Goal: Information Seeking & Learning: Learn about a topic

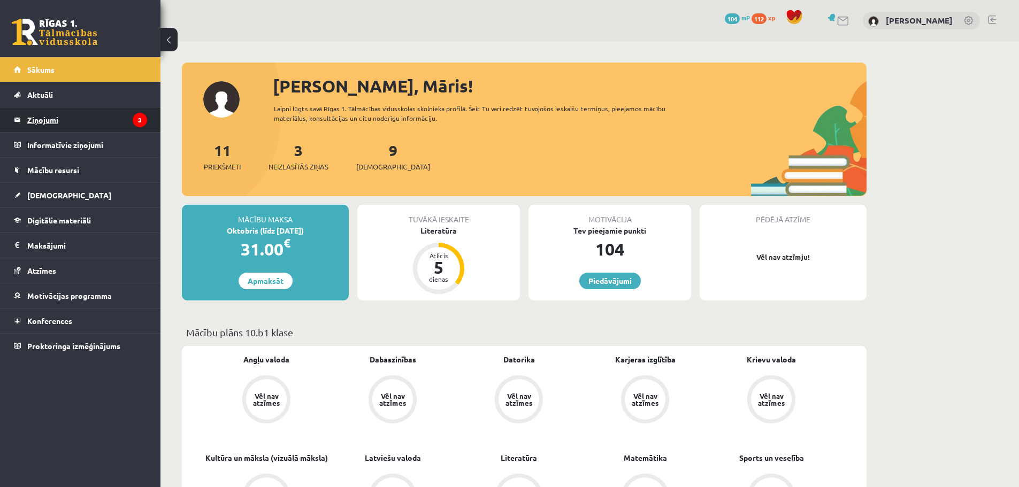
click at [92, 110] on legend "Ziņojumi 3" at bounding box center [87, 119] width 120 height 25
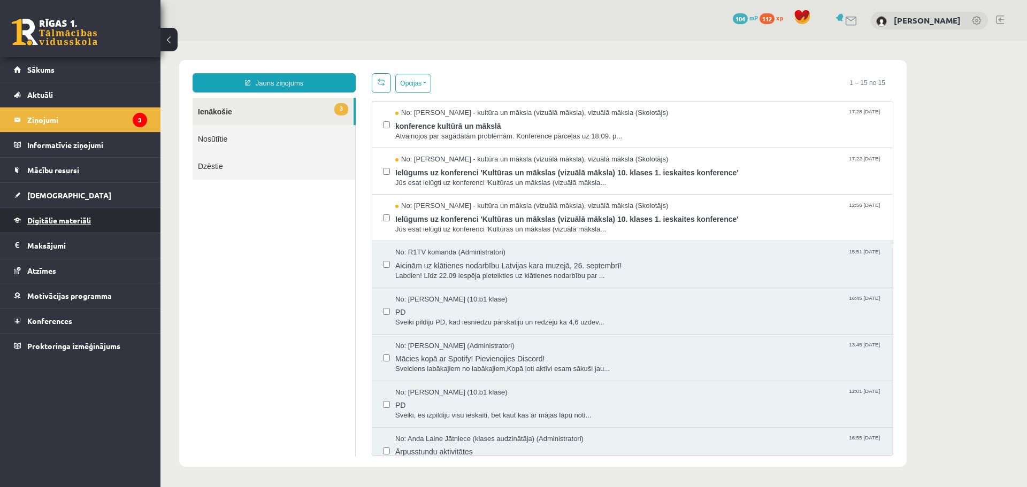
click at [50, 224] on span "Digitālie materiāli" at bounding box center [59, 220] width 64 height 10
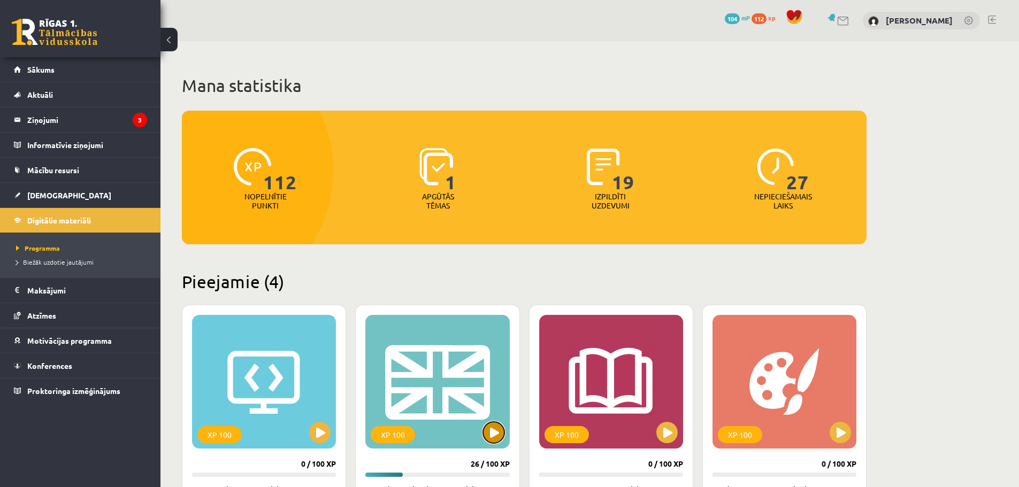
click at [494, 432] on button at bounding box center [493, 432] width 21 height 21
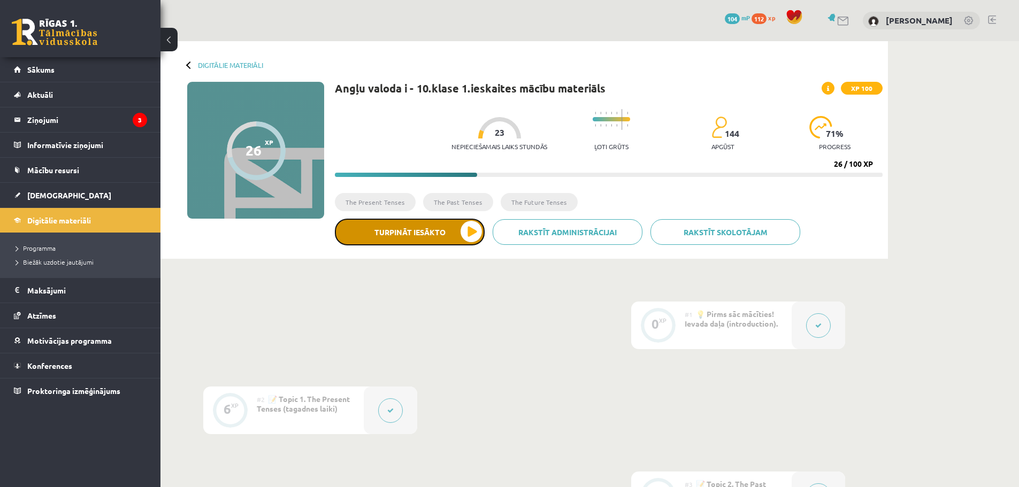
click at [392, 231] on button "Turpināt iesākto" at bounding box center [410, 232] width 150 height 27
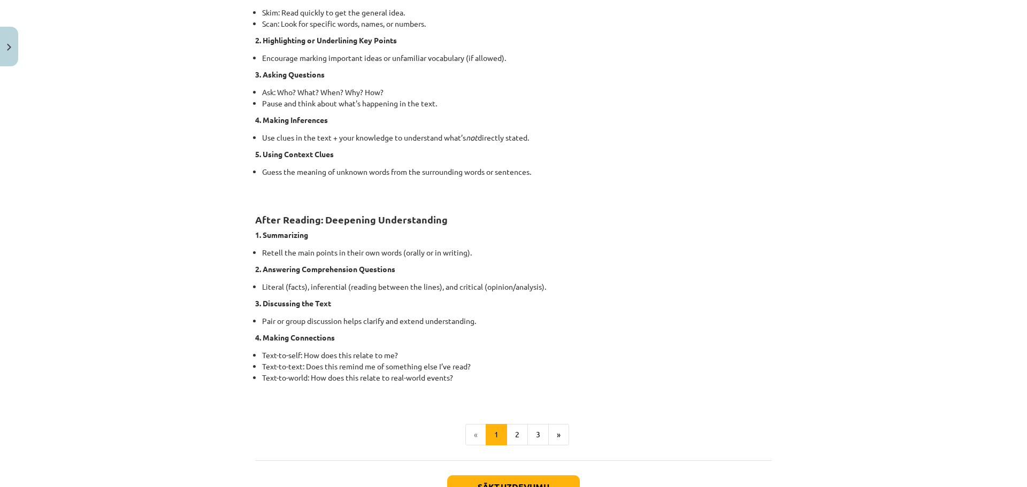
scroll to position [749, 0]
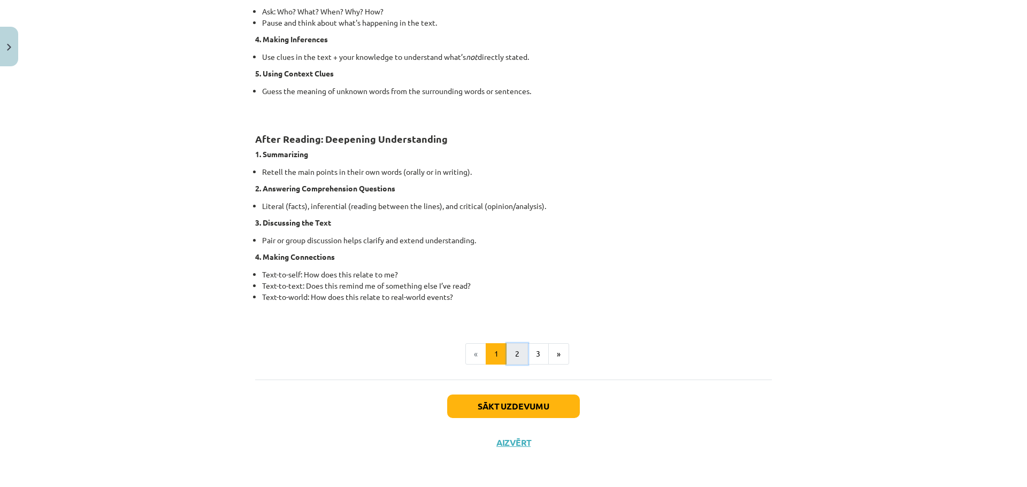
click at [513, 353] on button "2" at bounding box center [516, 353] width 21 height 21
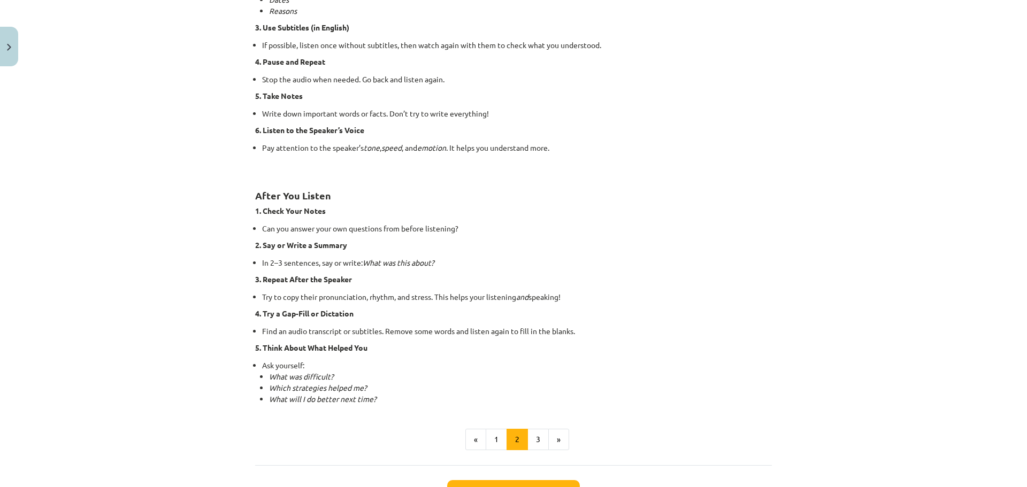
scroll to position [664, 0]
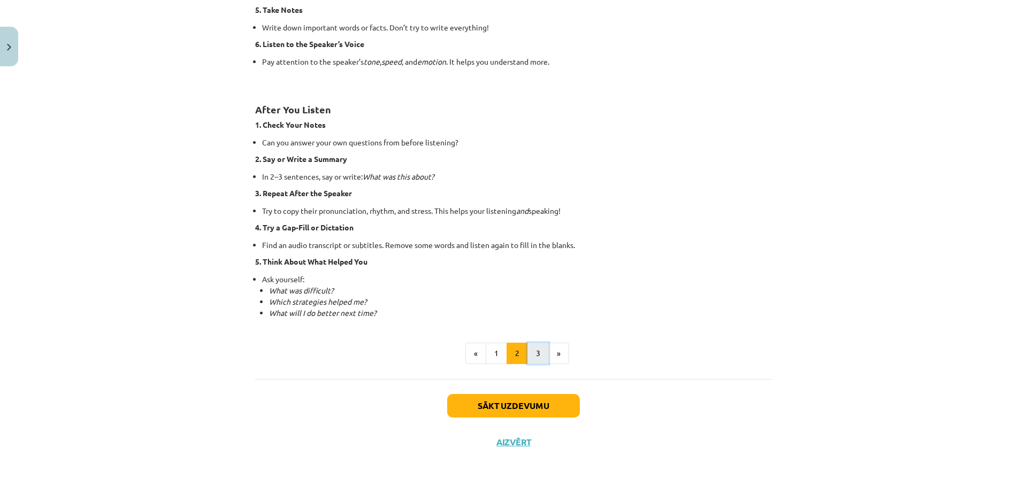
click at [538, 357] on button "3" at bounding box center [537, 353] width 21 height 21
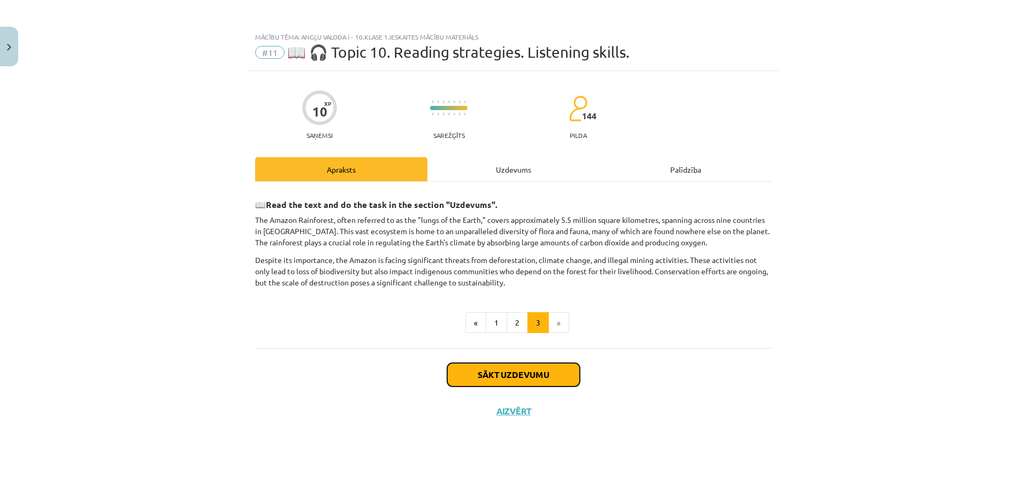
click at [547, 375] on button "Sākt uzdevumu" at bounding box center [513, 375] width 133 height 24
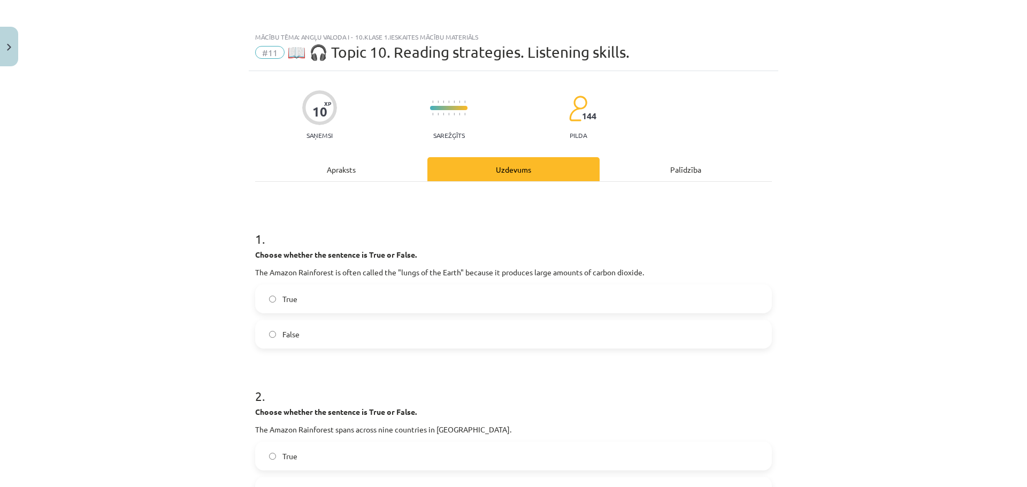
click at [344, 176] on div "Apraksts" at bounding box center [341, 169] width 172 height 24
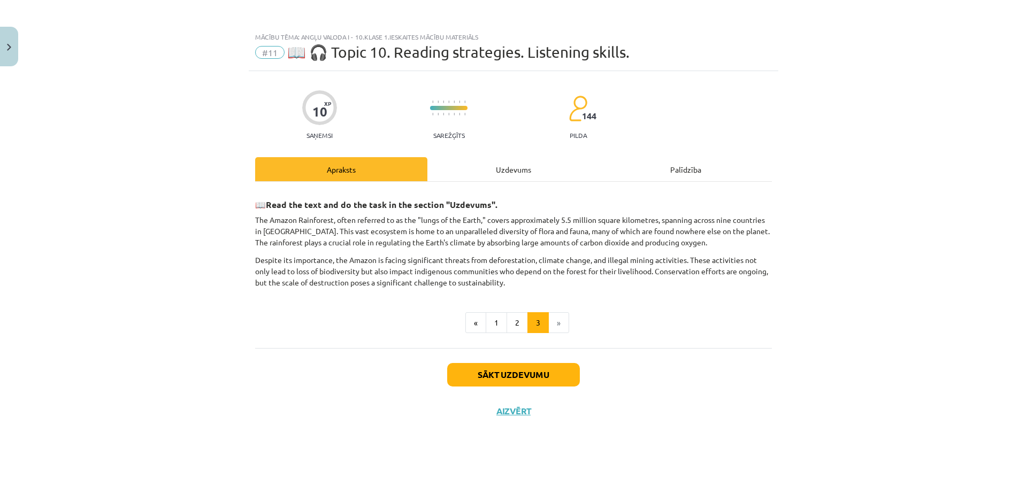
click at [519, 170] on div "Uzdevums" at bounding box center [513, 169] width 172 height 24
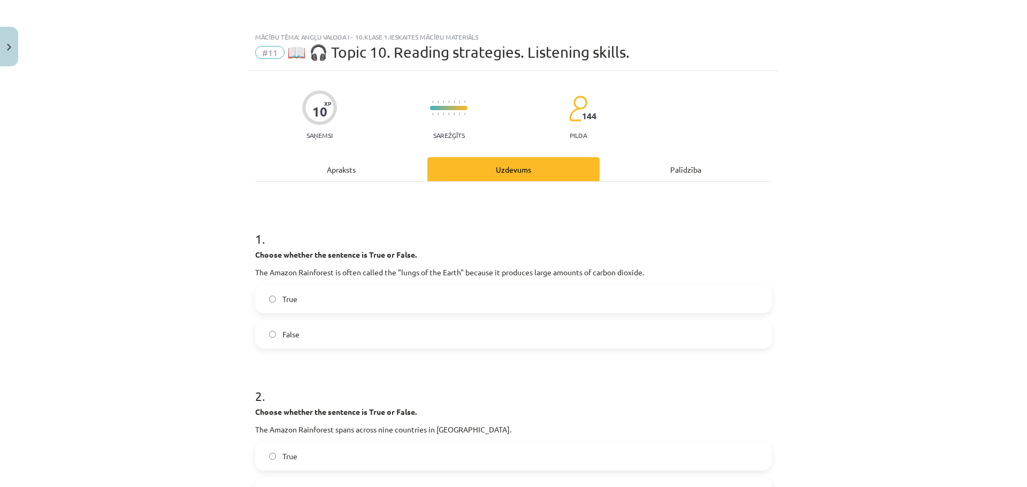
click at [340, 171] on div "Apraksts" at bounding box center [341, 169] width 172 height 24
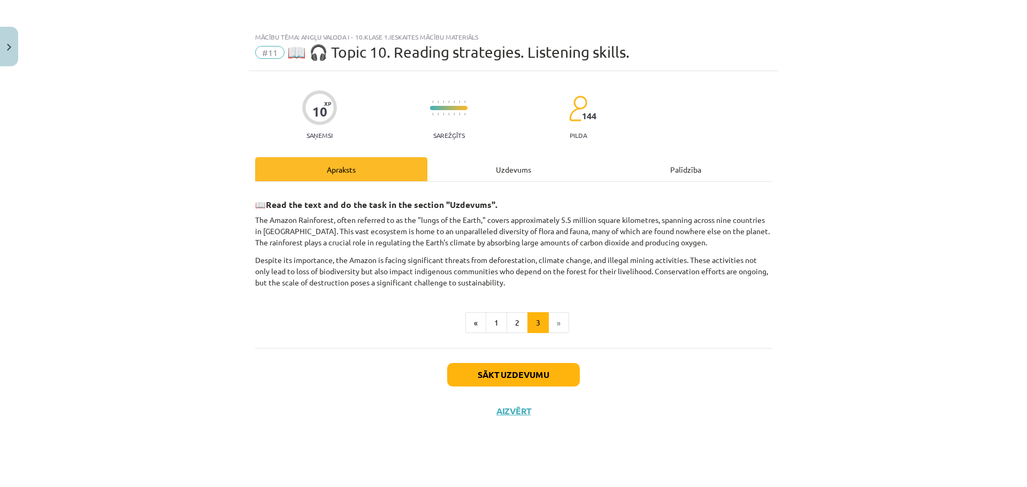
click at [503, 169] on div "Uzdevums" at bounding box center [513, 169] width 172 height 24
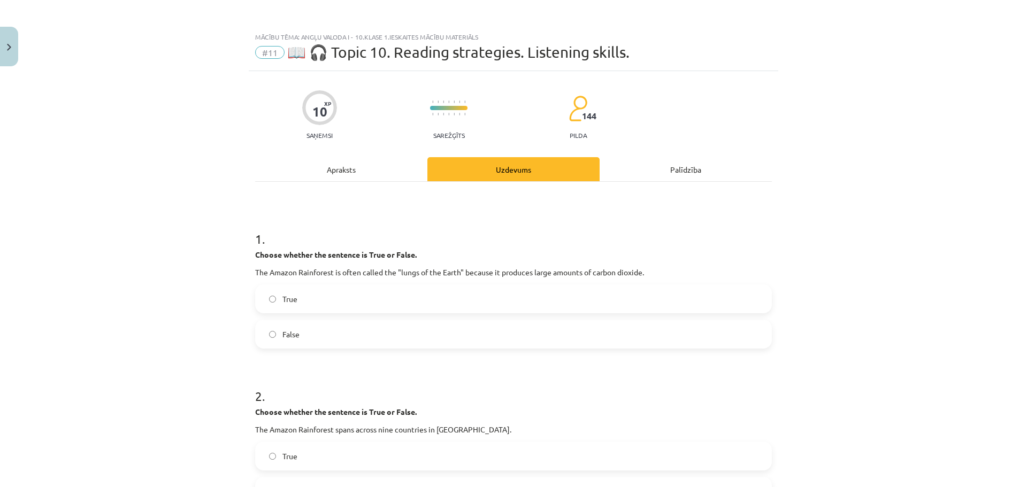
click at [787, 270] on div "Mācību tēma: Angļu valoda i - 10.klase 1.ieskaites mācību materiāls #11 📖 🎧 Top…" at bounding box center [513, 243] width 1027 height 487
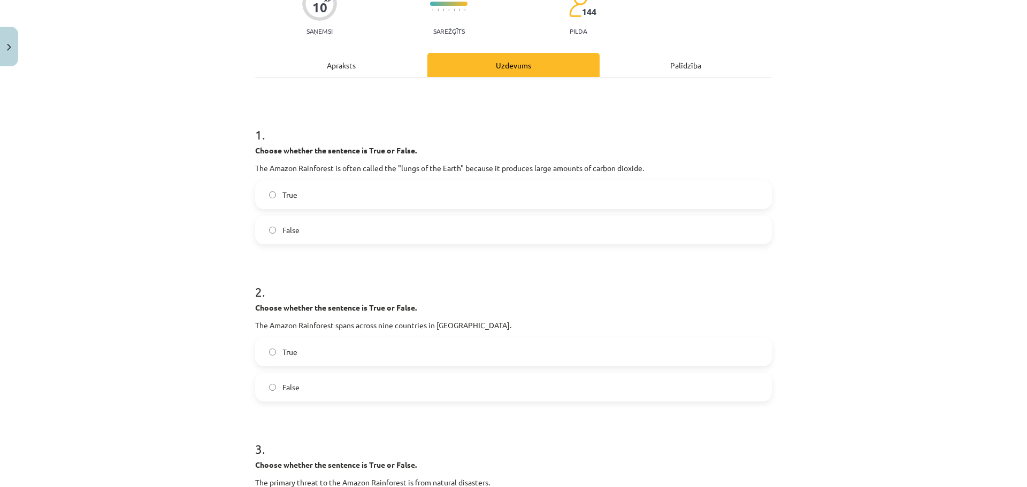
scroll to position [82, 0]
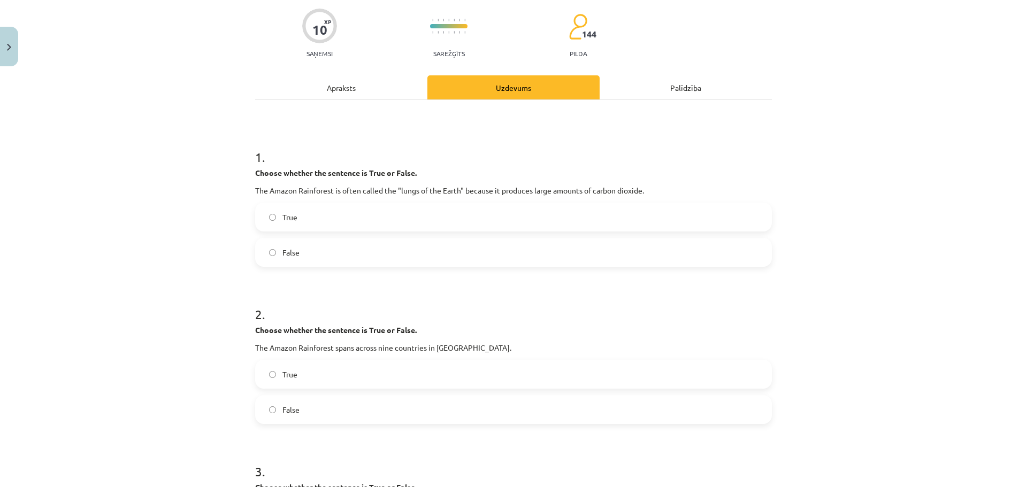
click at [330, 85] on div "Apraksts" at bounding box center [341, 87] width 172 height 24
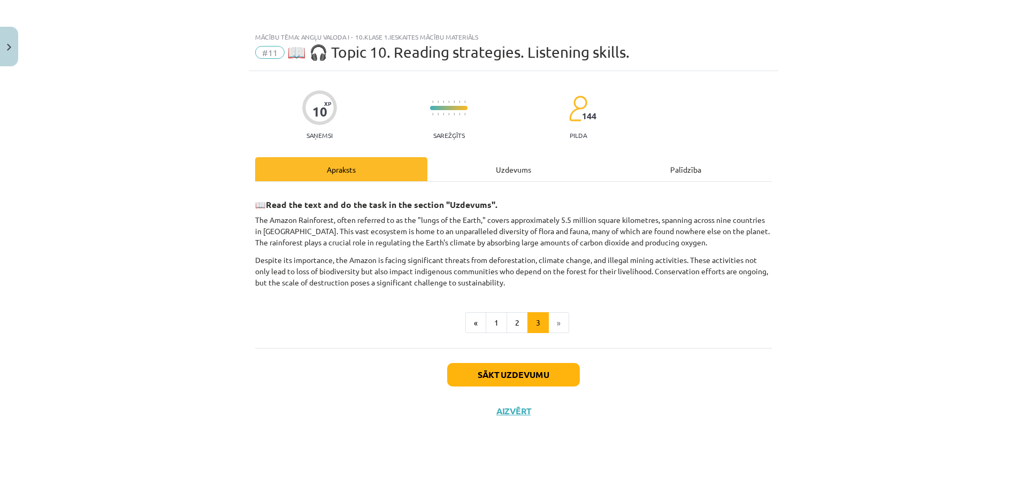
click at [513, 172] on div "Uzdevums" at bounding box center [513, 169] width 172 height 24
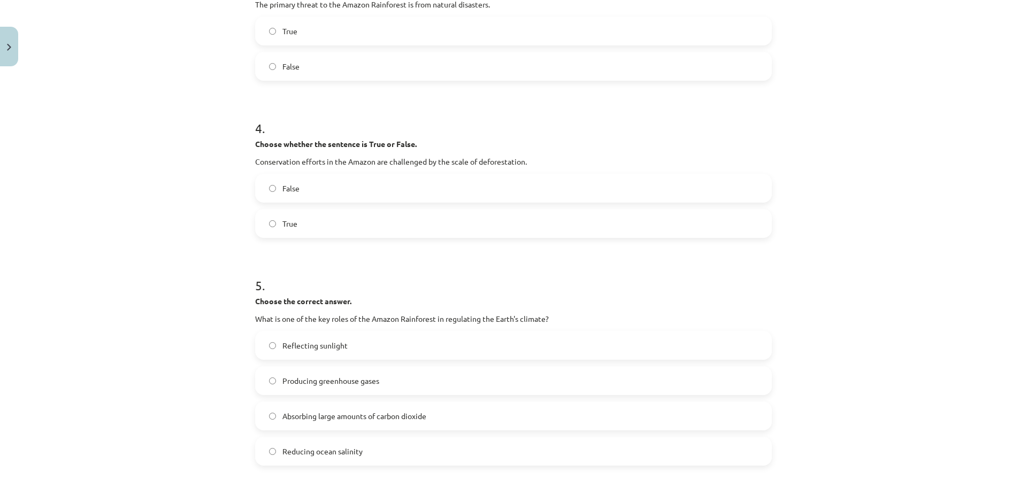
scroll to position [621, 0]
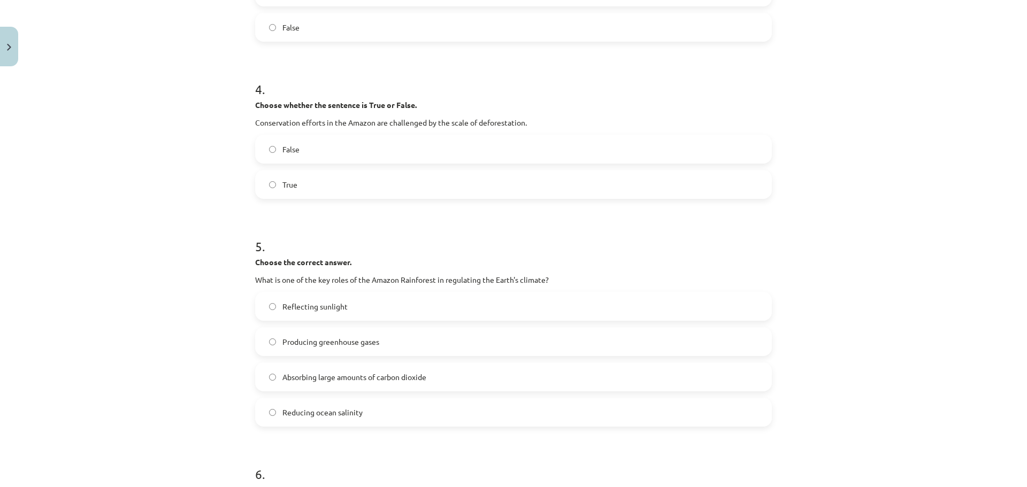
click at [268, 382] on label "Absorbing large amounts of carbon dioxide" at bounding box center [513, 377] width 514 height 27
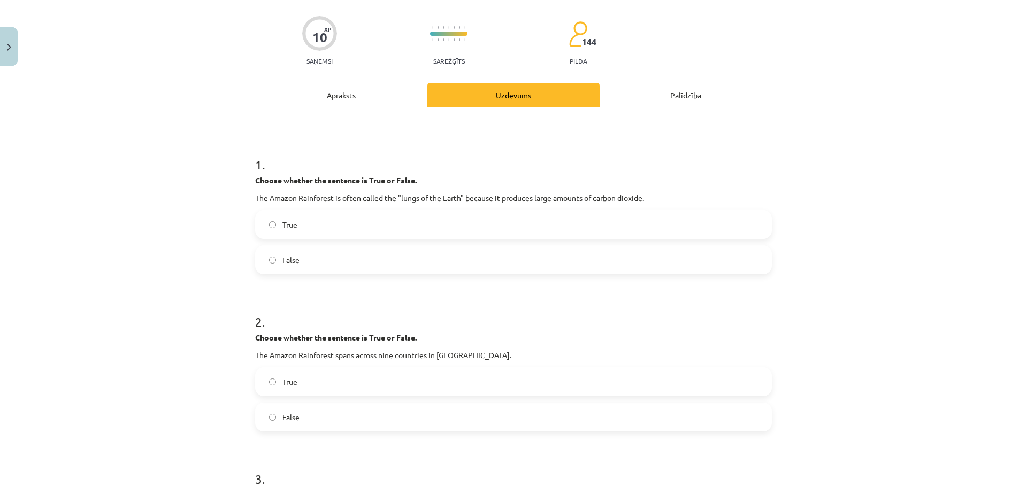
scroll to position [71, 0]
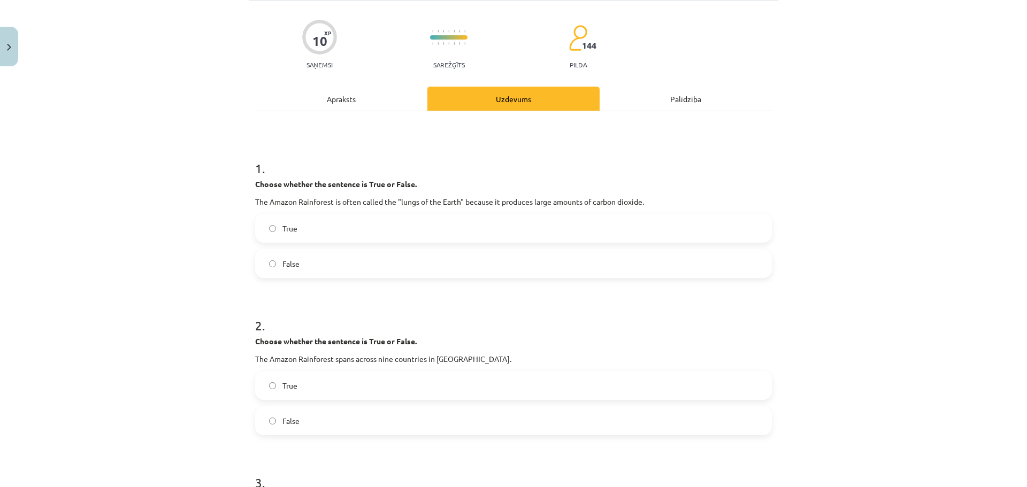
click at [341, 95] on div "Apraksts" at bounding box center [341, 99] width 172 height 24
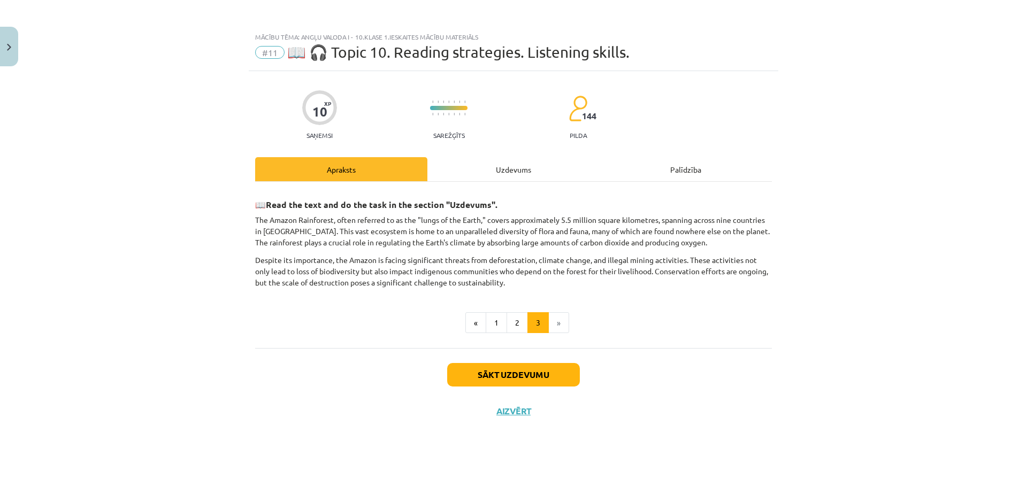
scroll to position [0, 0]
click at [510, 168] on div "Uzdevums" at bounding box center [513, 169] width 172 height 24
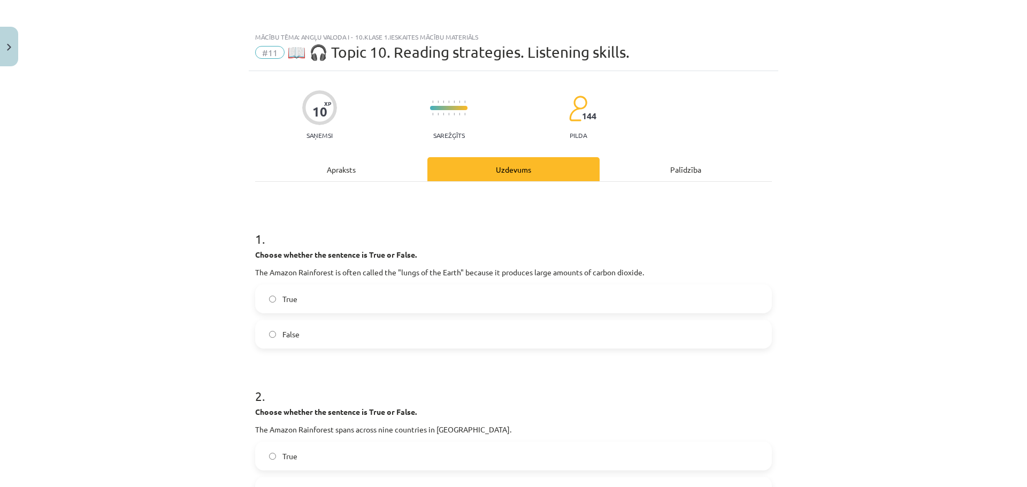
click at [339, 168] on div "Apraksts" at bounding box center [341, 169] width 172 height 24
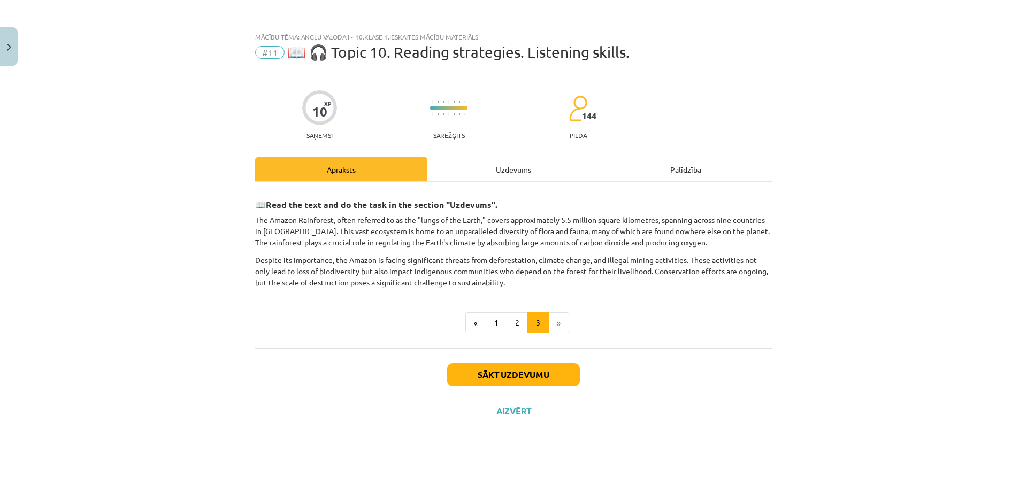
click at [515, 163] on div "Uzdevums" at bounding box center [513, 169] width 172 height 24
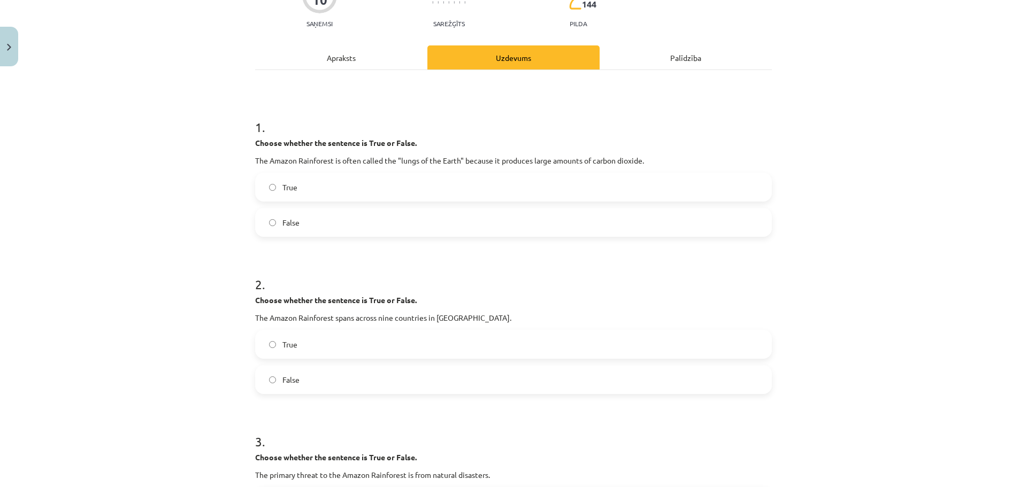
scroll to position [108, 0]
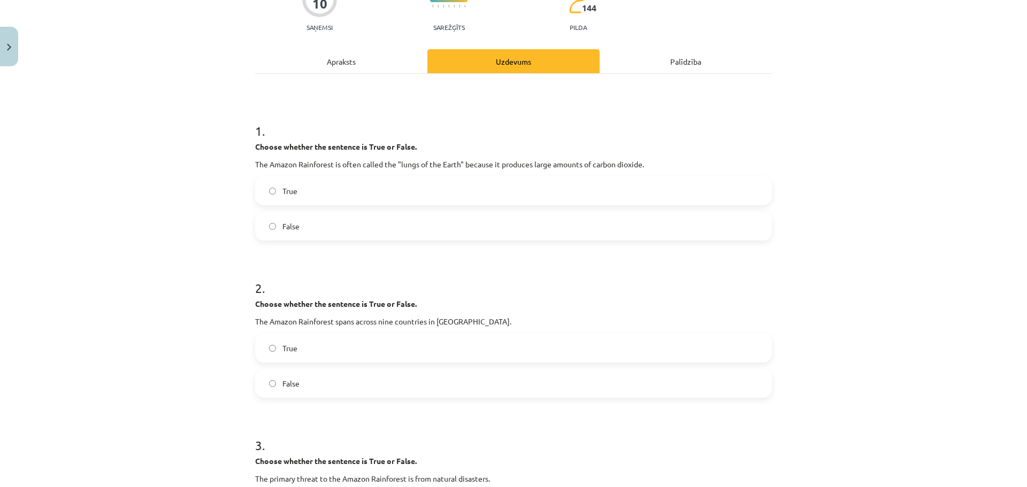
click at [335, 61] on div "Apraksts" at bounding box center [341, 61] width 172 height 24
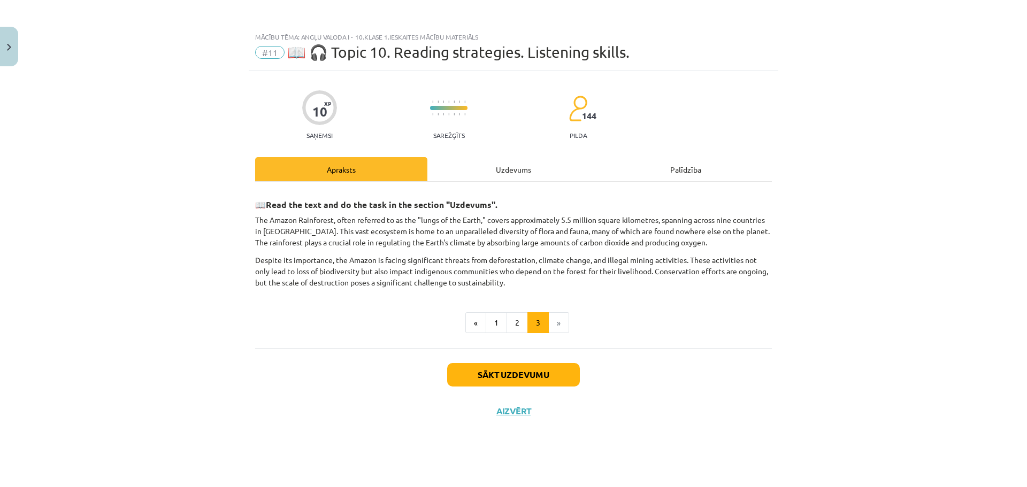
scroll to position [0, 0]
click at [509, 166] on div "Uzdevums" at bounding box center [513, 169] width 172 height 24
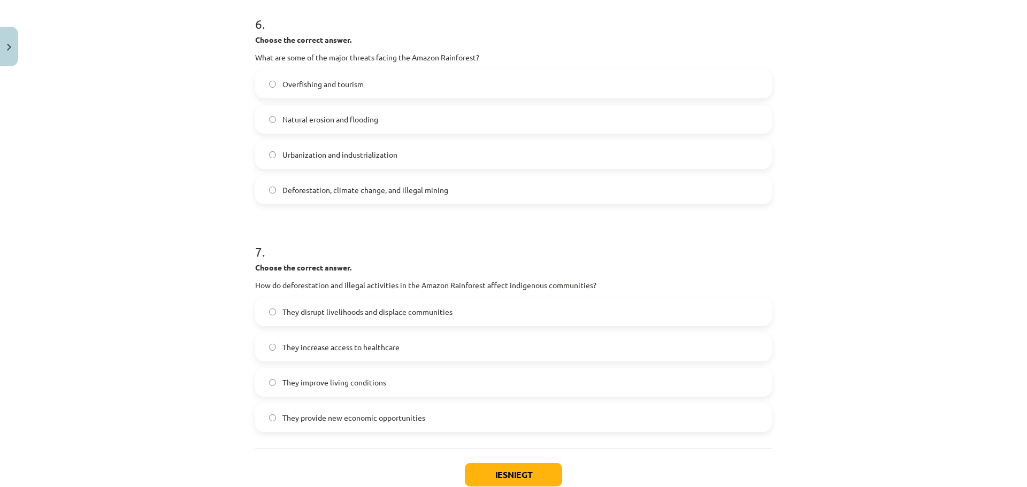
scroll to position [1068, 0]
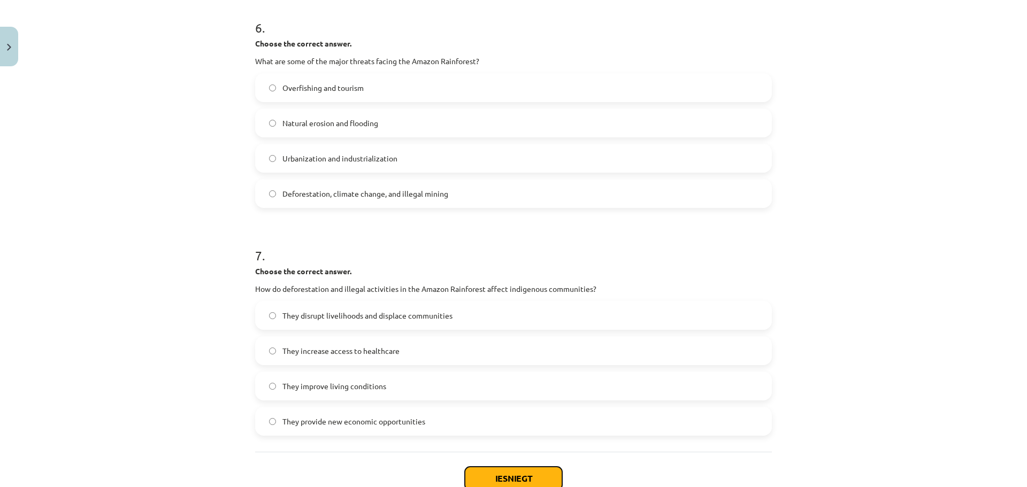
click at [506, 475] on button "Iesniegt" at bounding box center [513, 479] width 97 height 24
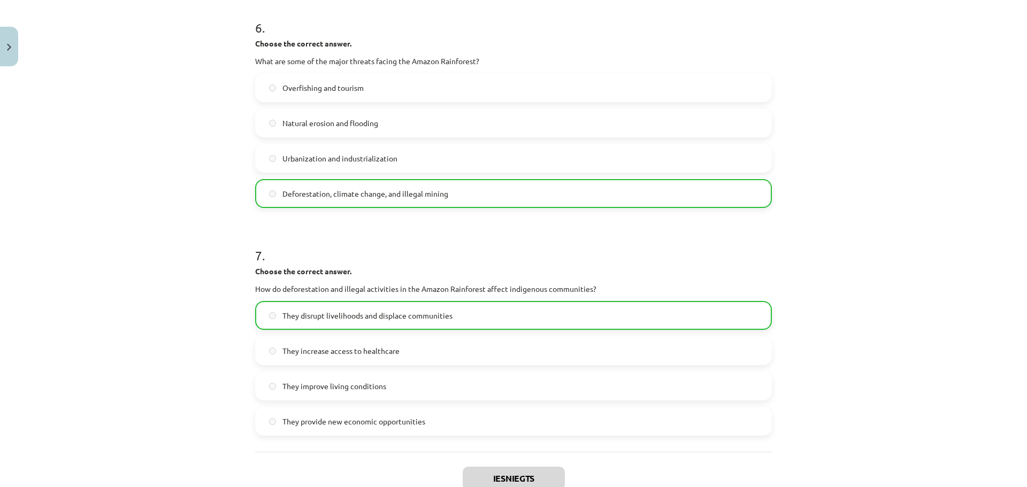
scroll to position [1175, 0]
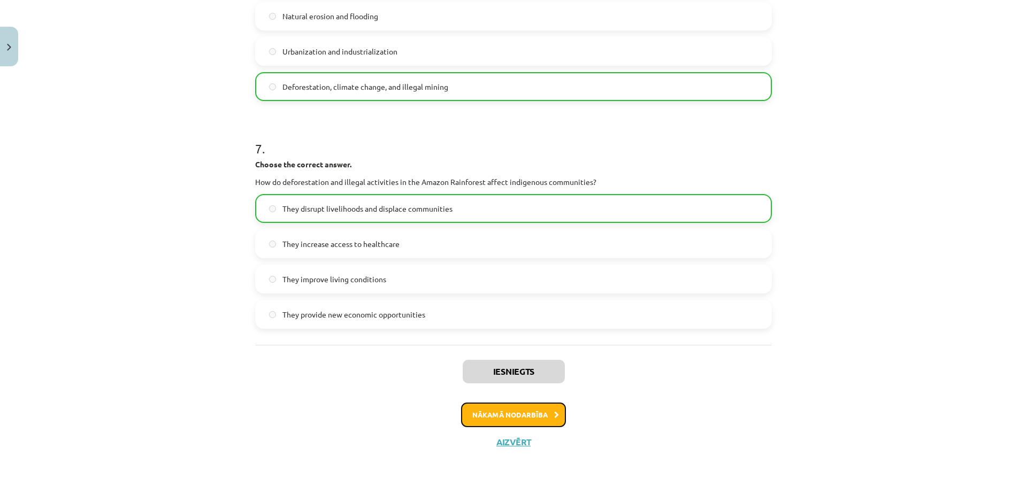
click at [518, 413] on button "Nākamā nodarbība" at bounding box center [513, 415] width 105 height 25
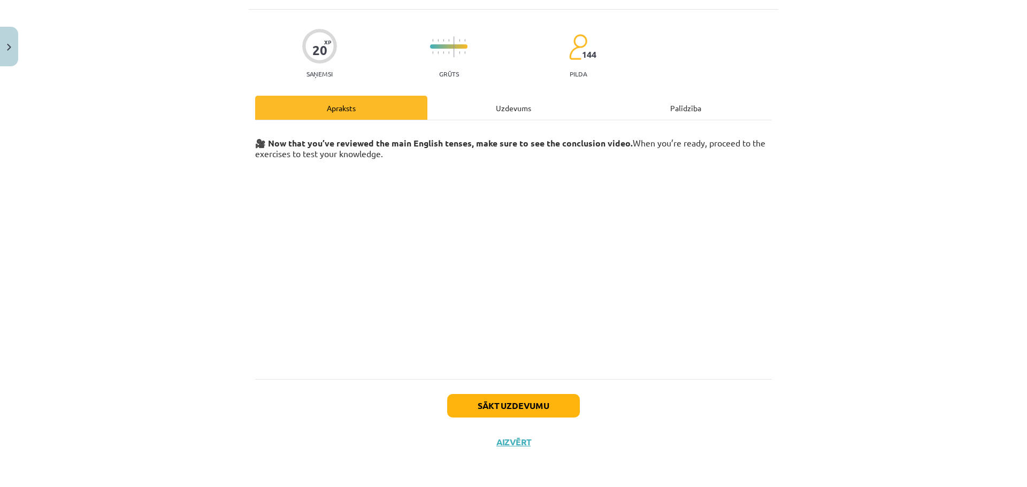
scroll to position [0, 0]
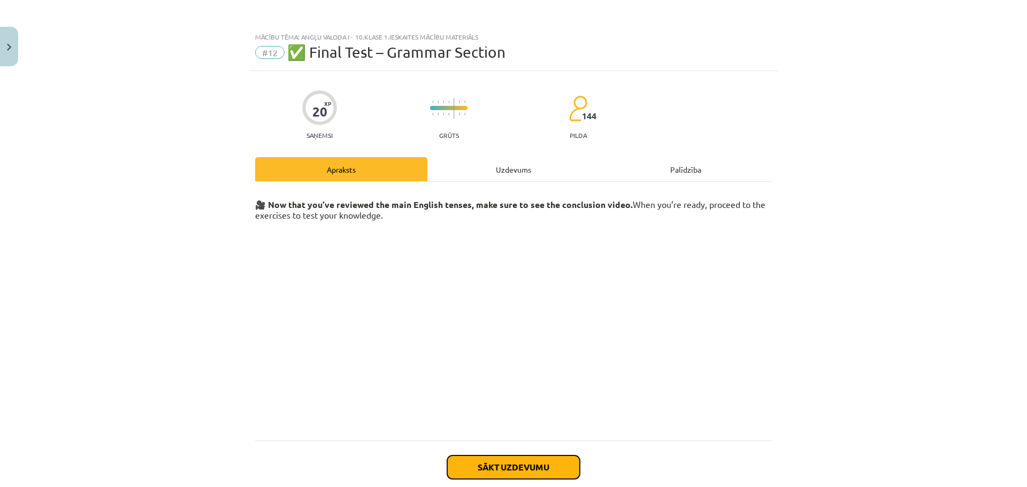
click at [531, 463] on button "Sākt uzdevumu" at bounding box center [513, 468] width 133 height 24
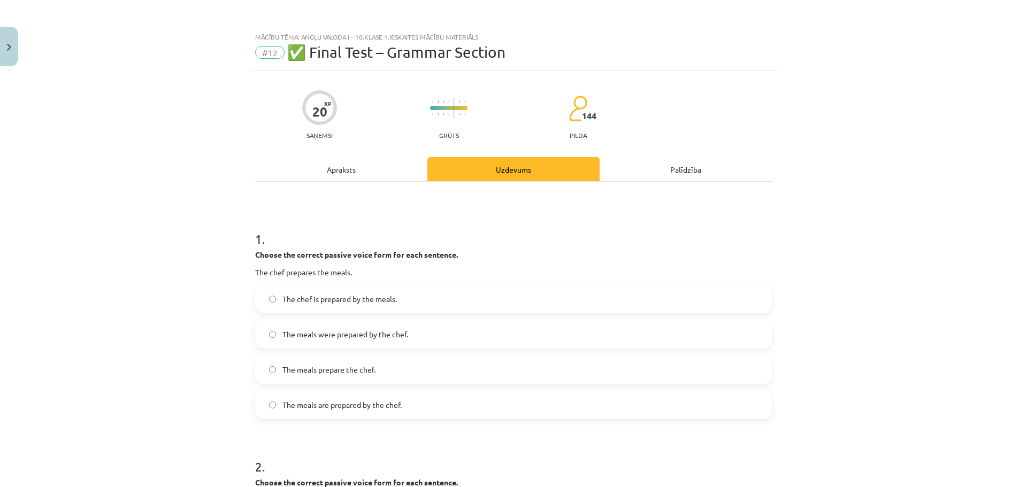
scroll to position [27, 0]
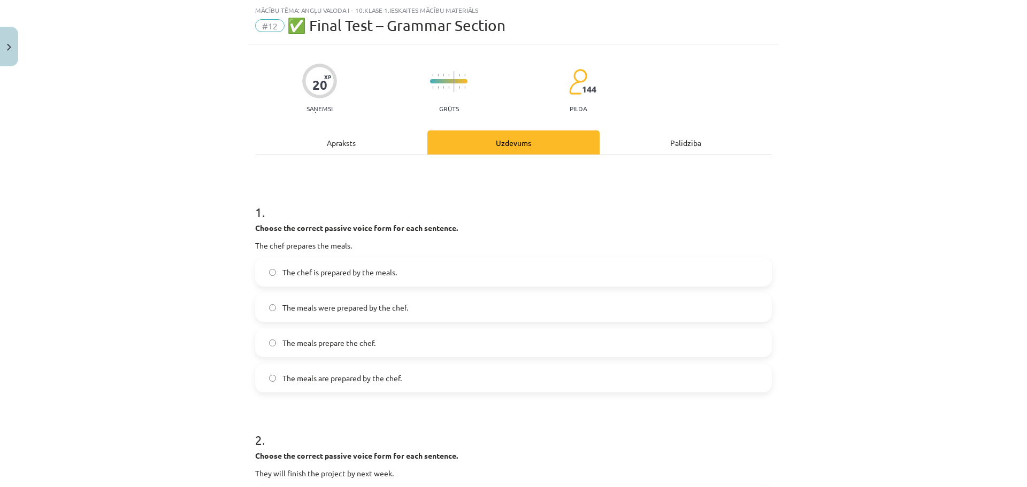
click at [337, 306] on span "The meals were prepared by the chef." at bounding box center [345, 307] width 126 height 11
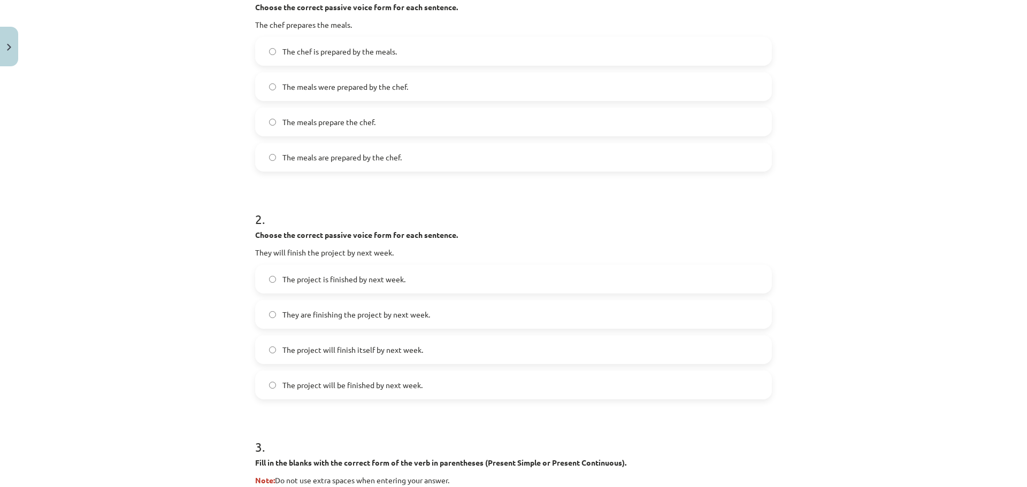
scroll to position [251, 0]
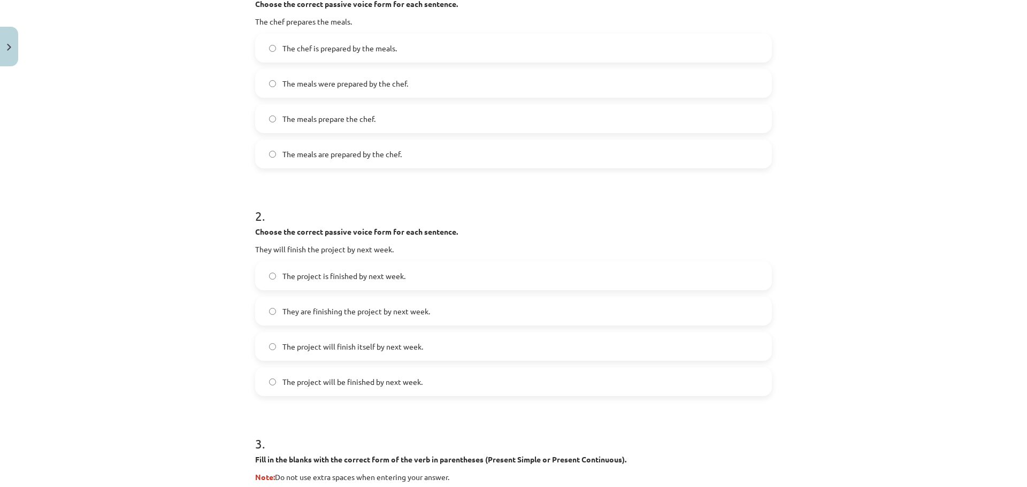
click at [1018, 205] on div "Mācību tēma: Angļu valoda i - 10.klase 1.ieskaites mācību materiāls #12 ✅ Final…" at bounding box center [513, 243] width 1027 height 487
click at [392, 315] on span "They are finishing the project by next week." at bounding box center [356, 311] width 148 height 11
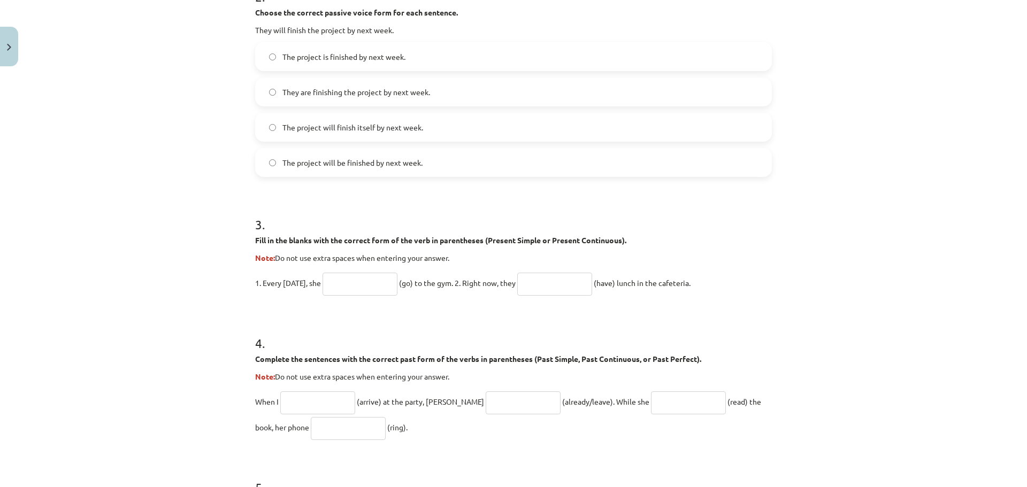
scroll to position [471, 0]
click at [348, 279] on input "text" at bounding box center [359, 283] width 75 height 23
click at [348, 279] on input "*" at bounding box center [359, 283] width 75 height 23
type input "*****"
click at [541, 280] on input "text" at bounding box center [554, 283] width 75 height 23
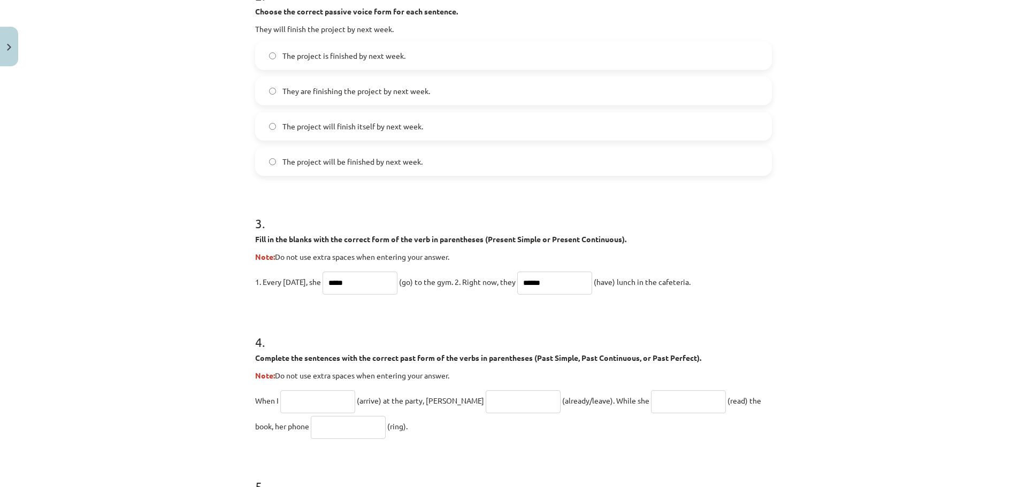
type input "******"
click at [309, 399] on input "text" at bounding box center [317, 401] width 75 height 23
type input "*******"
click at [651, 402] on input "text" at bounding box center [688, 401] width 75 height 23
type input "******"
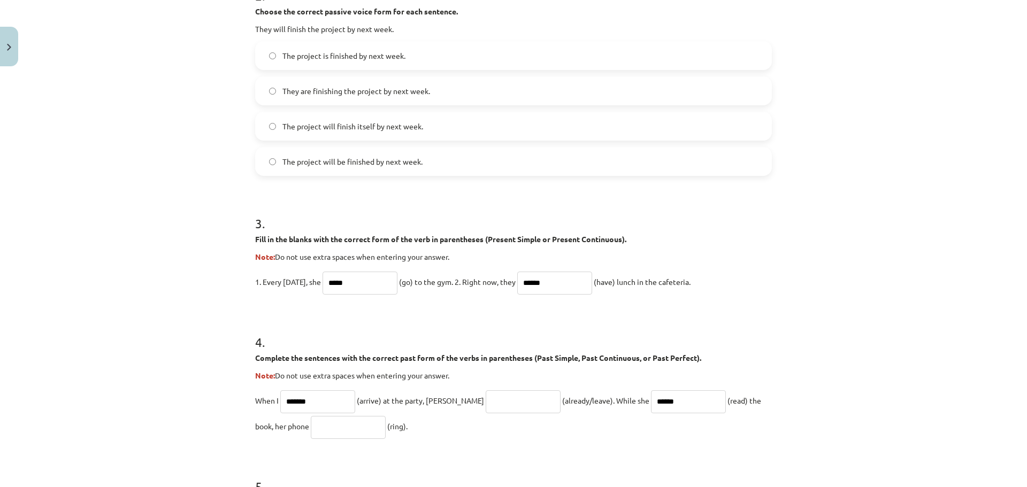
click at [311, 427] on input "text" at bounding box center [348, 427] width 75 height 23
type input "******"
click at [486, 398] on input "text" at bounding box center [523, 401] width 75 height 23
click at [486, 398] on input "******" at bounding box center [523, 401] width 75 height 23
type input "******"
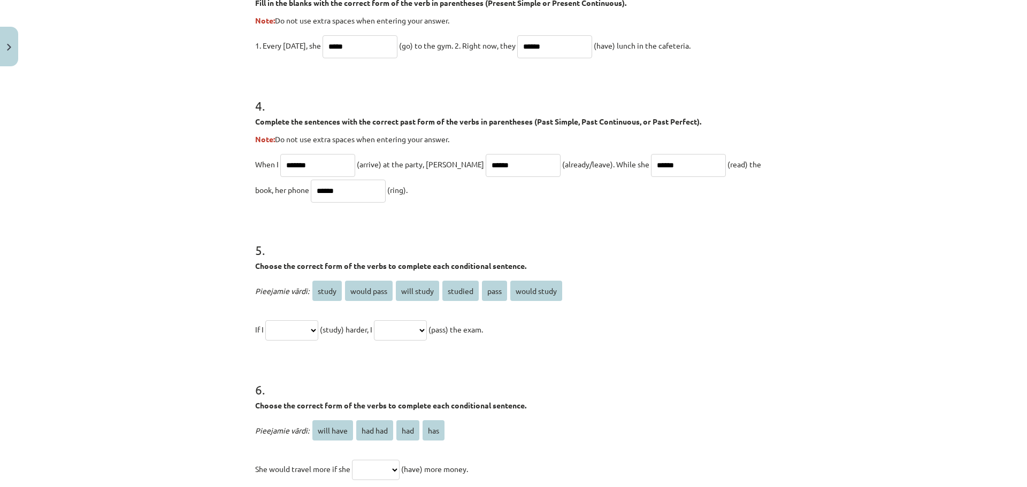
scroll to position [826, 0]
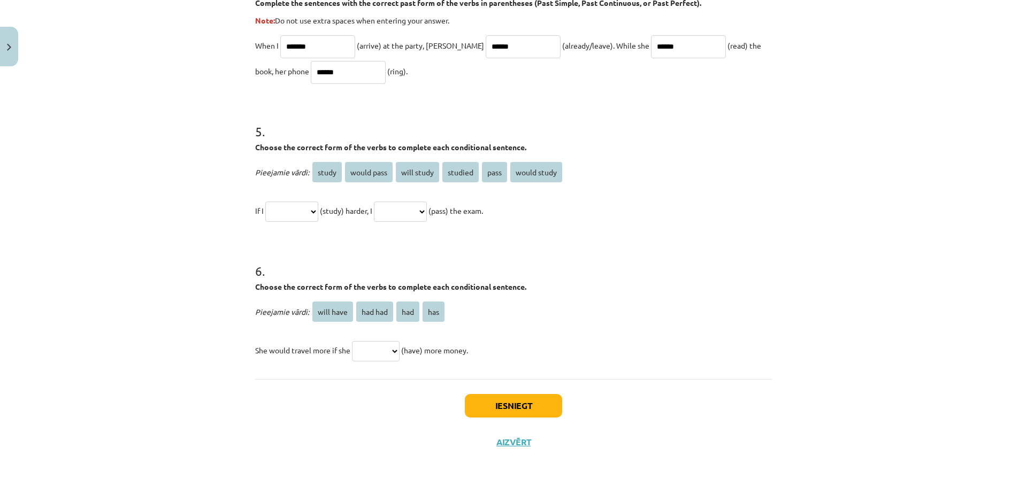
drag, startPoint x: 979, startPoint y: 438, endPoint x: 975, endPoint y: 481, distance: 42.9
click at [975, 481] on div "Mācību tēma: Angļu valoda i - 10.klase 1.ieskaites mācību materiāls #12 ✅ Final…" at bounding box center [513, 243] width 1027 height 487
click at [860, 309] on div "Mācību tēma: Angļu valoda i - 10.klase 1.ieskaites mācību materiāls #12 ✅ Final…" at bounding box center [513, 243] width 1027 height 487
click at [427, 212] on select "**********" at bounding box center [400, 212] width 53 height 20
select select "**********"
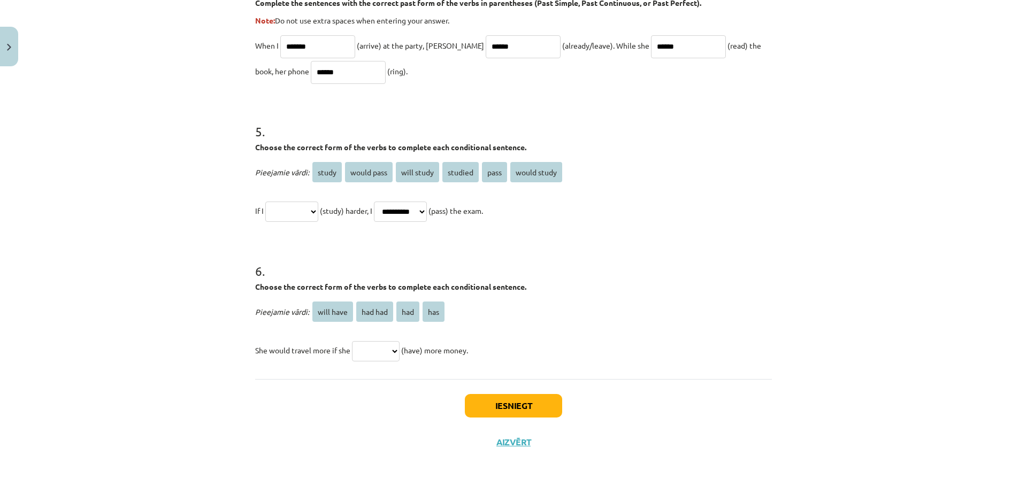
click at [387, 202] on select "**********" at bounding box center [400, 212] width 53 height 20
click at [318, 212] on select "**********" at bounding box center [291, 212] width 53 height 20
click at [265, 202] on select "**********" at bounding box center [291, 212] width 53 height 20
click at [318, 210] on select "**********" at bounding box center [291, 212] width 53 height 20
select select "**********"
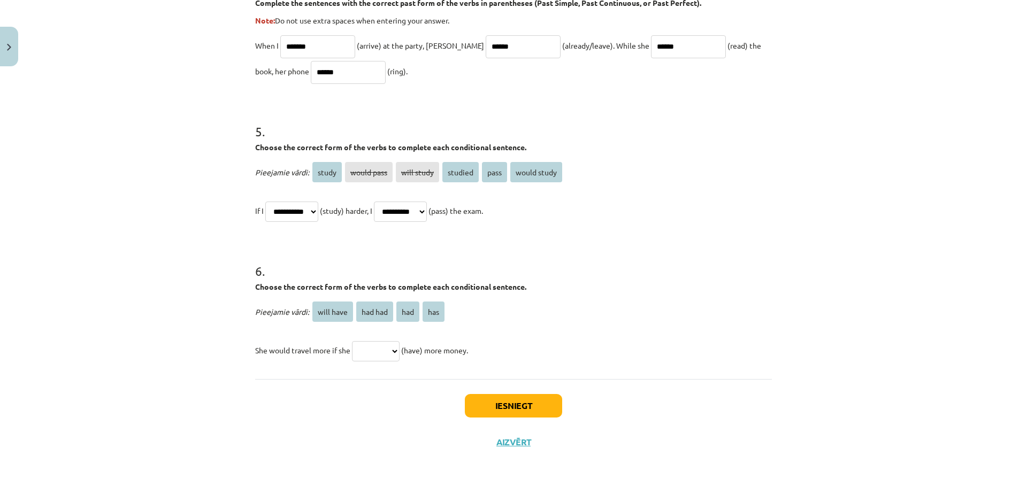
click at [265, 202] on select "**********" at bounding box center [291, 212] width 53 height 20
click at [395, 349] on select "********* ******* *** ***" at bounding box center [376, 351] width 48 height 20
select select "***"
click at [352, 341] on select "********* ******* *** ***" at bounding box center [376, 351] width 48 height 20
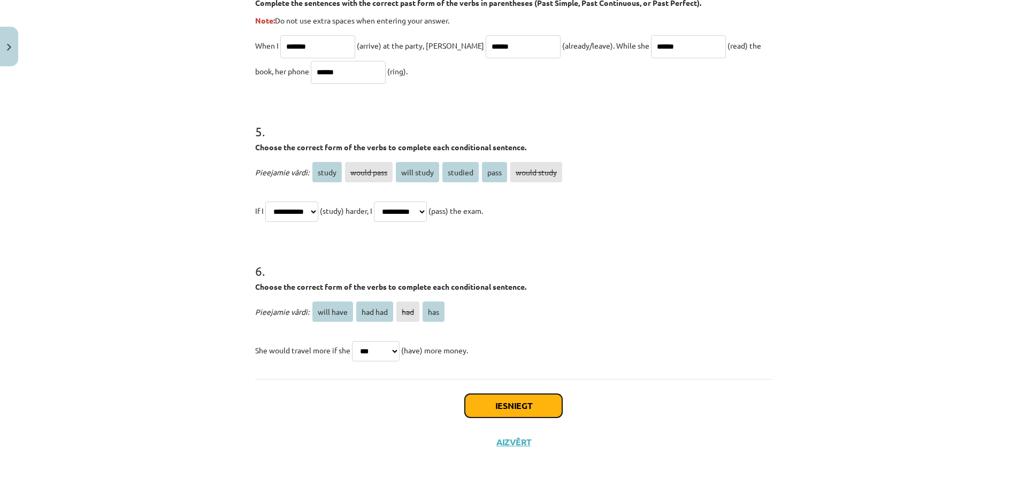
click at [480, 403] on button "Iesniegt" at bounding box center [513, 406] width 97 height 24
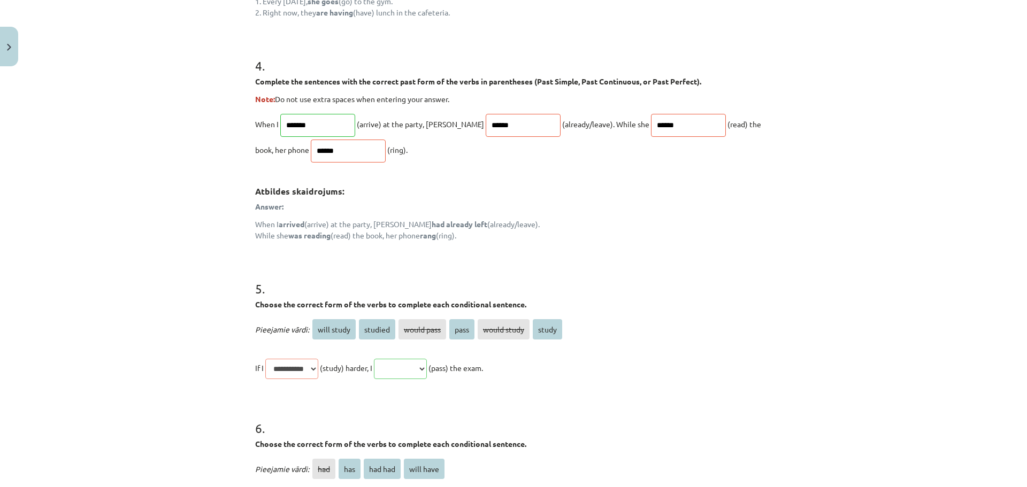
scroll to position [905, 0]
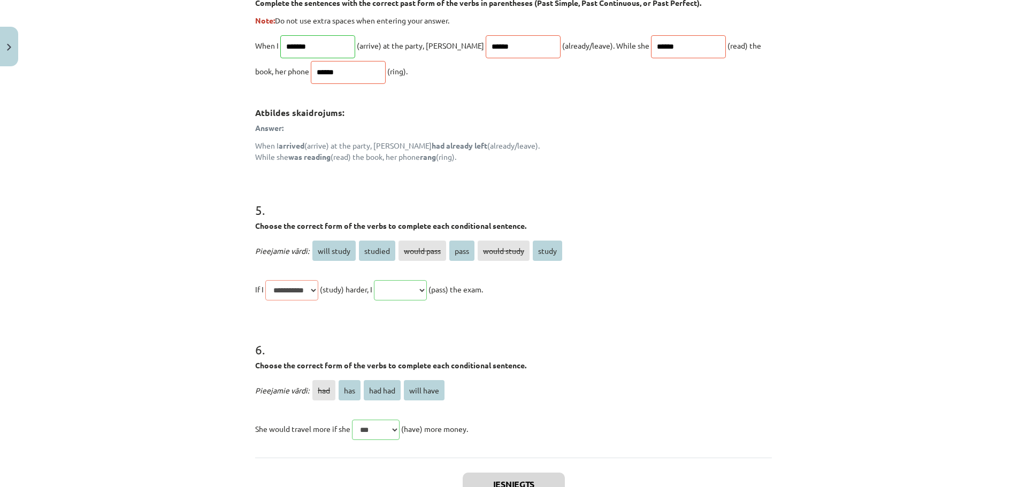
click at [365, 246] on span "studied" at bounding box center [377, 251] width 36 height 20
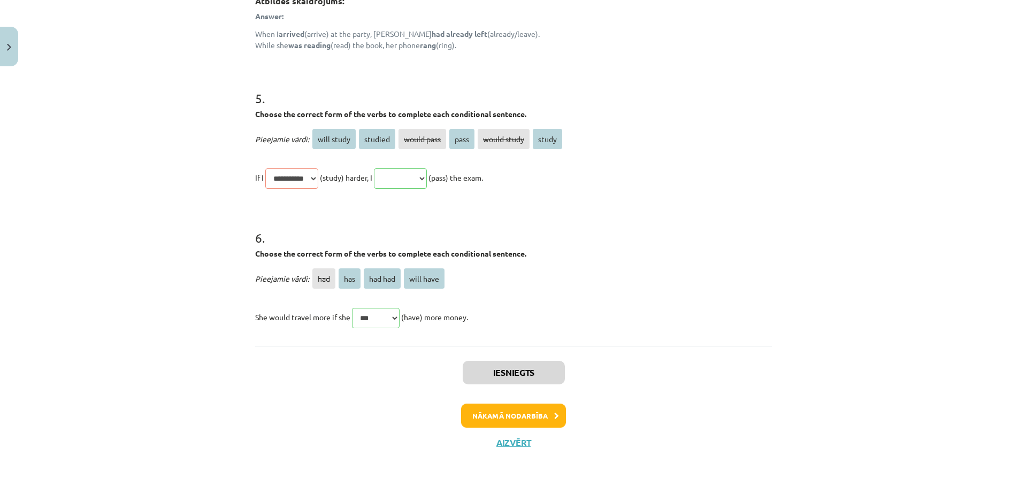
scroll to position [1017, 0]
click at [521, 411] on button "Nākamā nodarbība" at bounding box center [513, 415] width 105 height 25
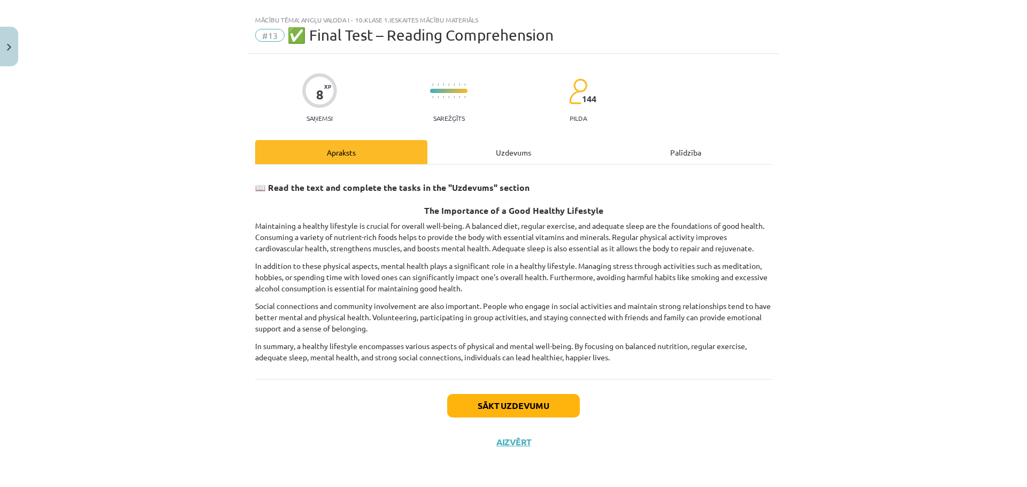
scroll to position [16, 0]
click at [521, 411] on button "Sākt uzdevumu" at bounding box center [513, 407] width 133 height 24
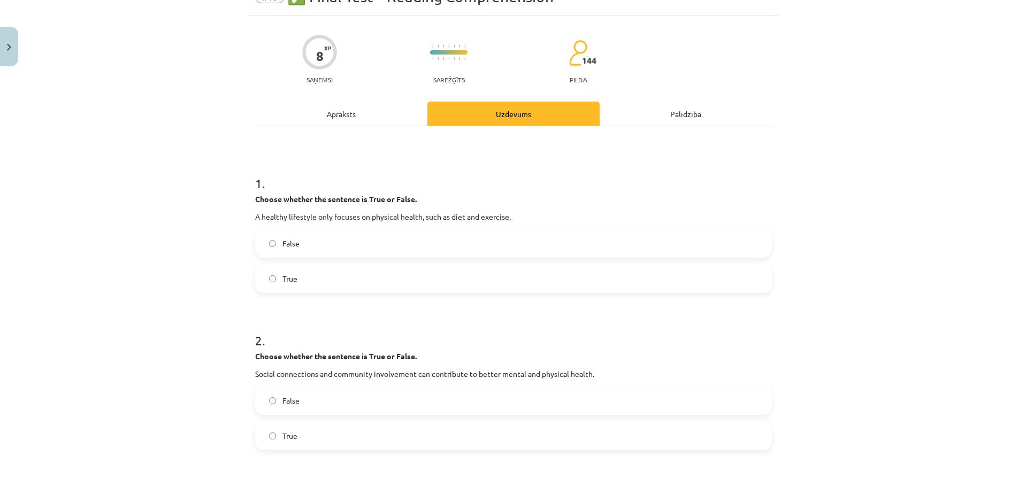
scroll to position [63, 0]
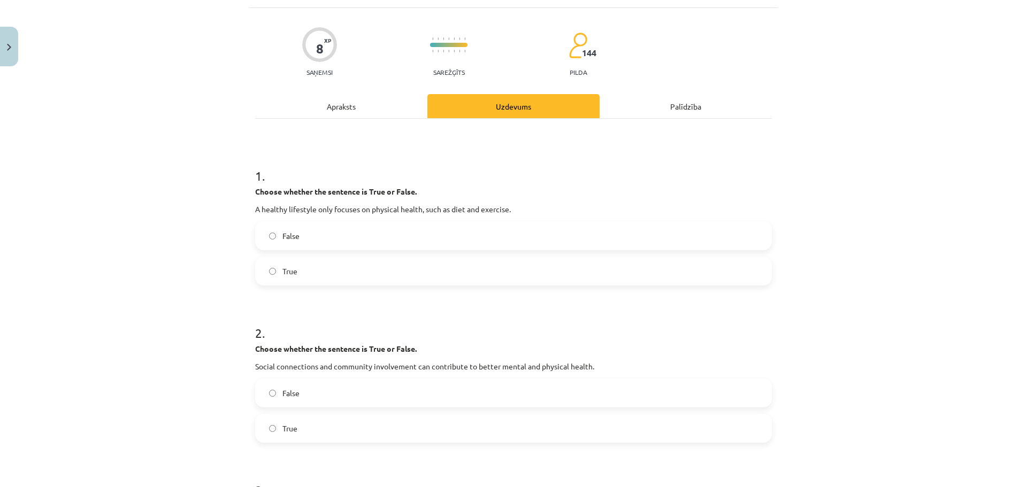
click at [335, 106] on div "Apraksts" at bounding box center [341, 106] width 172 height 24
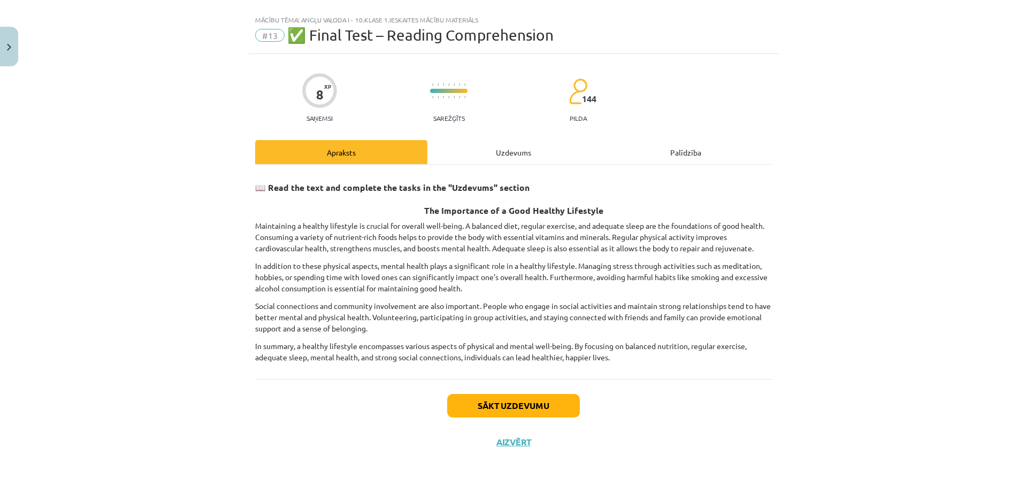
scroll to position [16, 0]
click at [512, 155] on div "Uzdevums" at bounding box center [513, 153] width 172 height 24
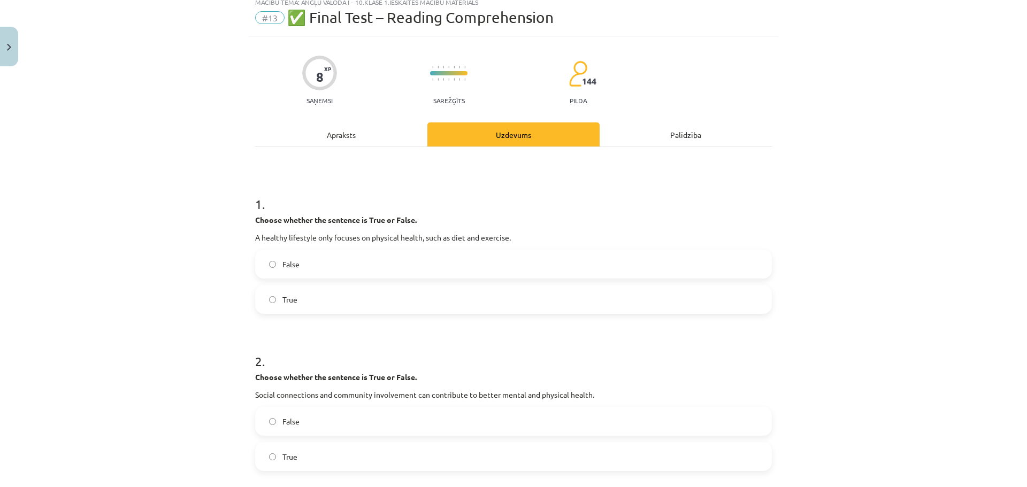
scroll to position [26, 0]
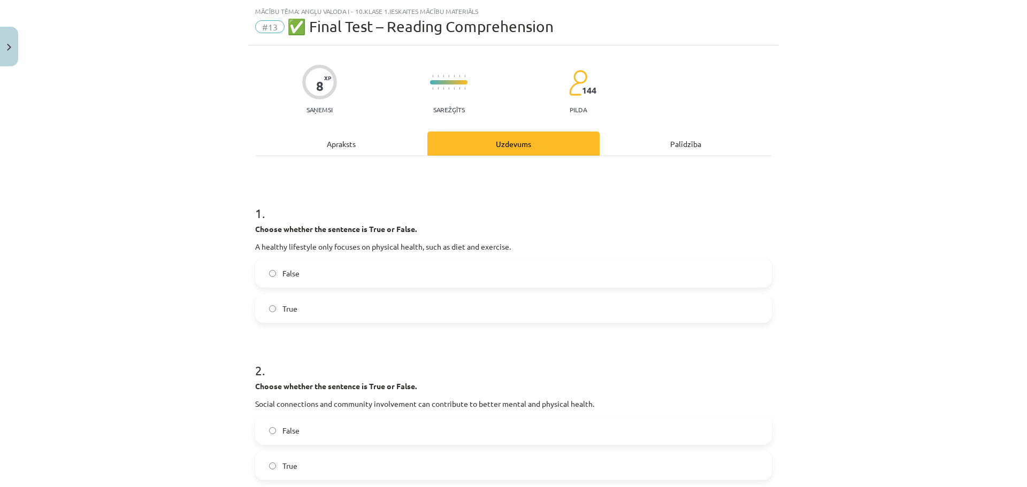
click at [327, 152] on div "Apraksts" at bounding box center [341, 144] width 172 height 24
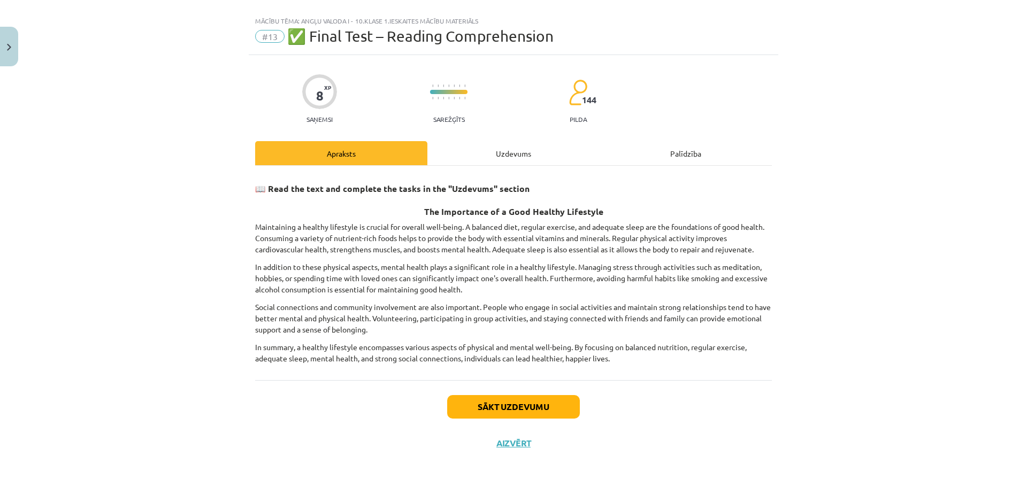
click at [517, 158] on div "Uzdevums" at bounding box center [513, 153] width 172 height 24
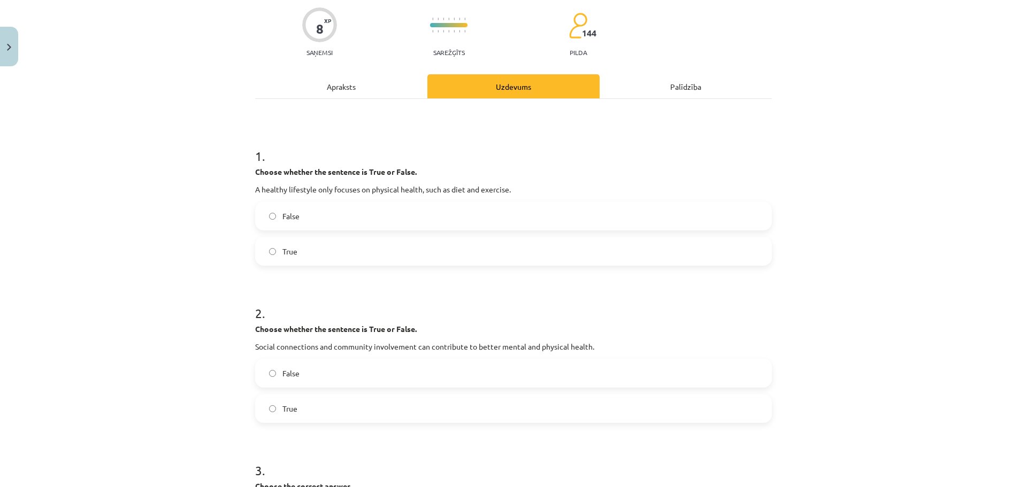
scroll to position [75, 0]
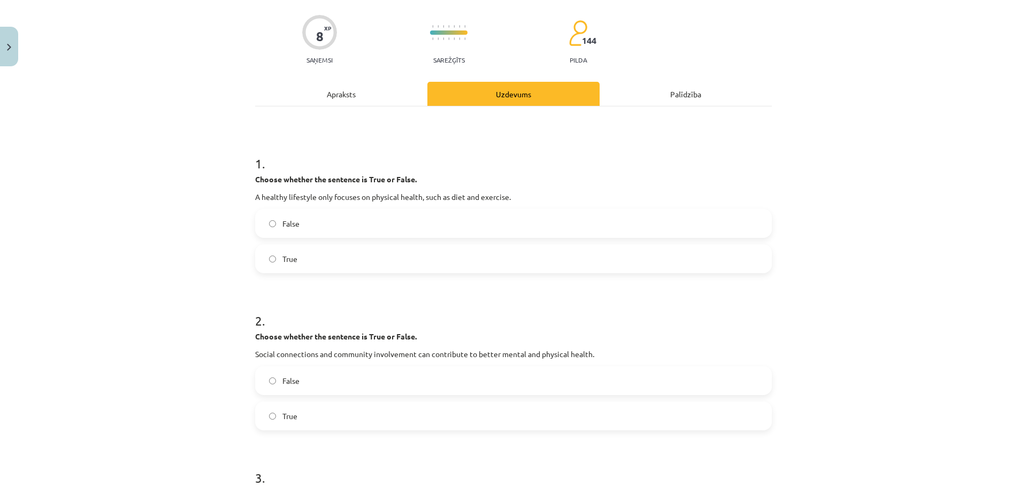
click at [339, 83] on div "Apraksts" at bounding box center [341, 94] width 172 height 24
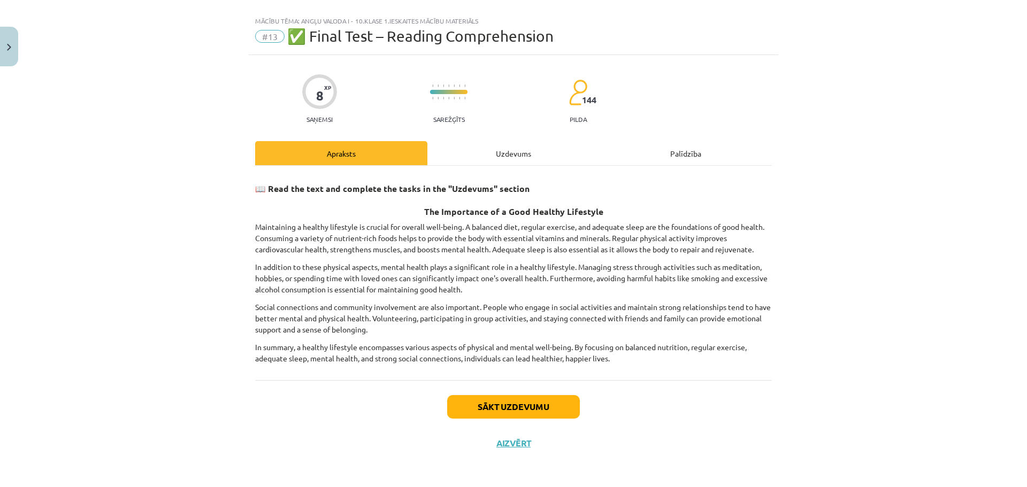
click at [502, 148] on div "Uzdevums" at bounding box center [513, 153] width 172 height 24
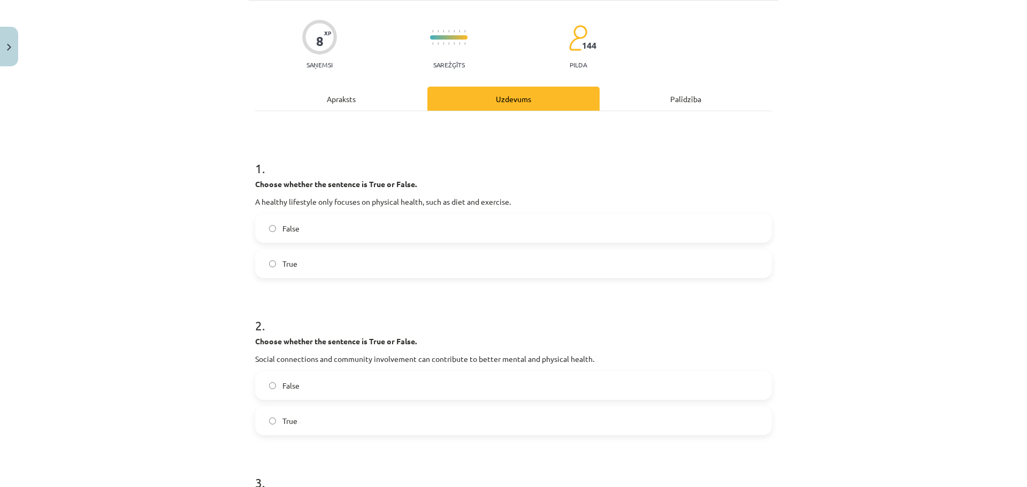
scroll to position [57, 0]
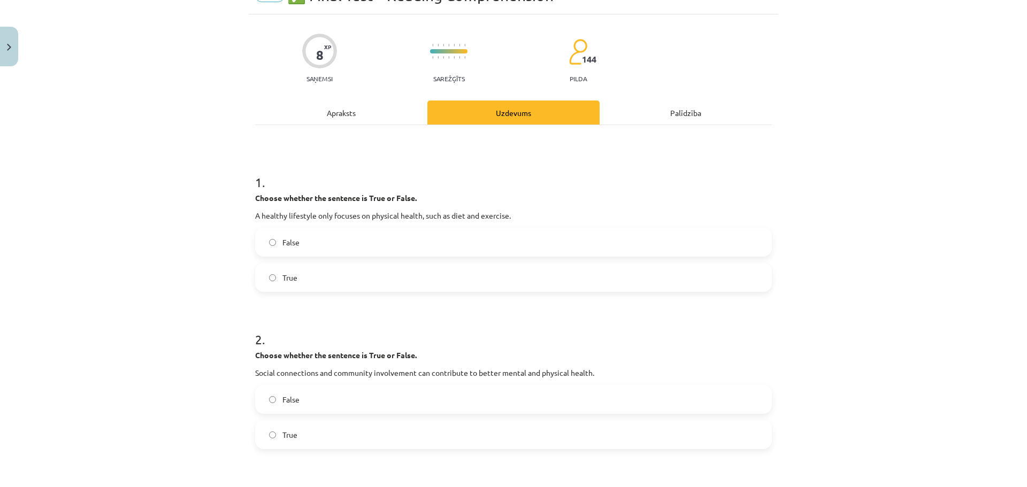
click at [350, 117] on div "Apraksts" at bounding box center [341, 113] width 172 height 24
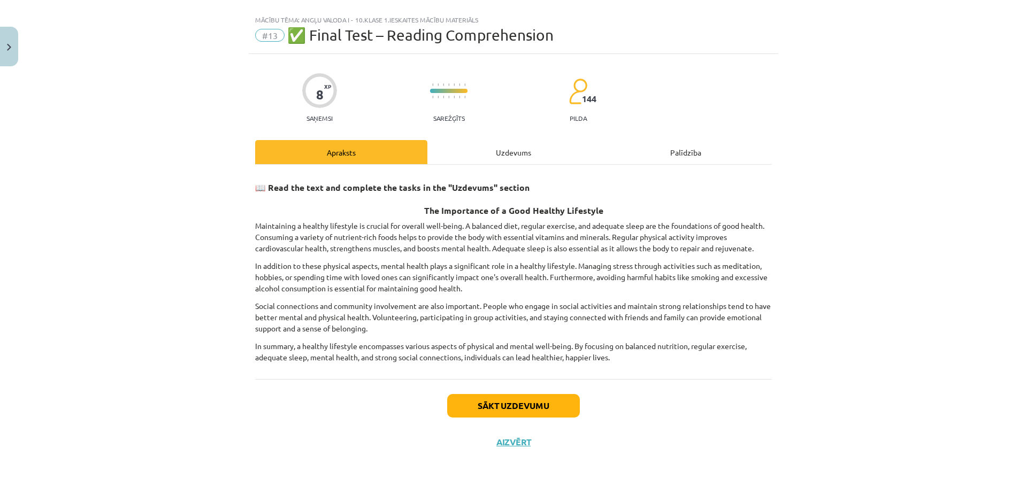
scroll to position [16, 0]
click at [513, 153] on div "Uzdevums" at bounding box center [513, 153] width 172 height 24
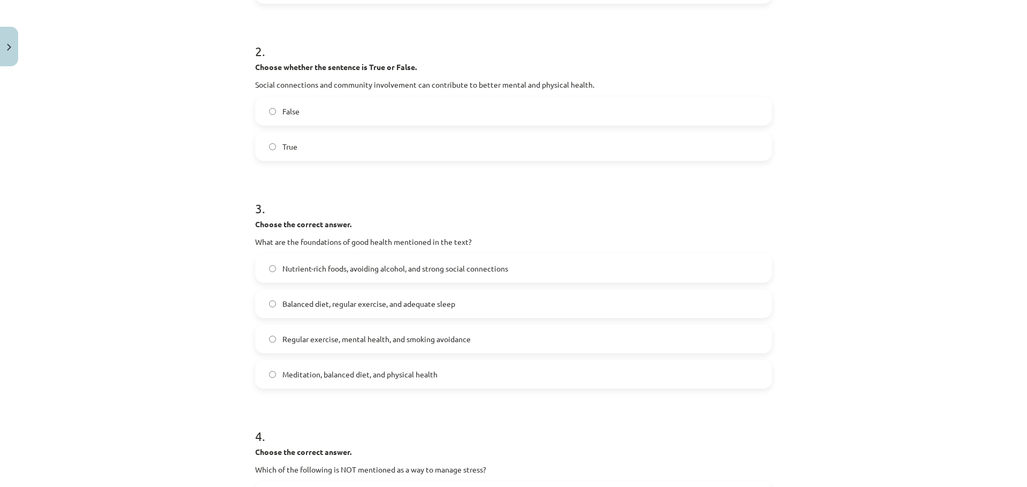
scroll to position [352, 0]
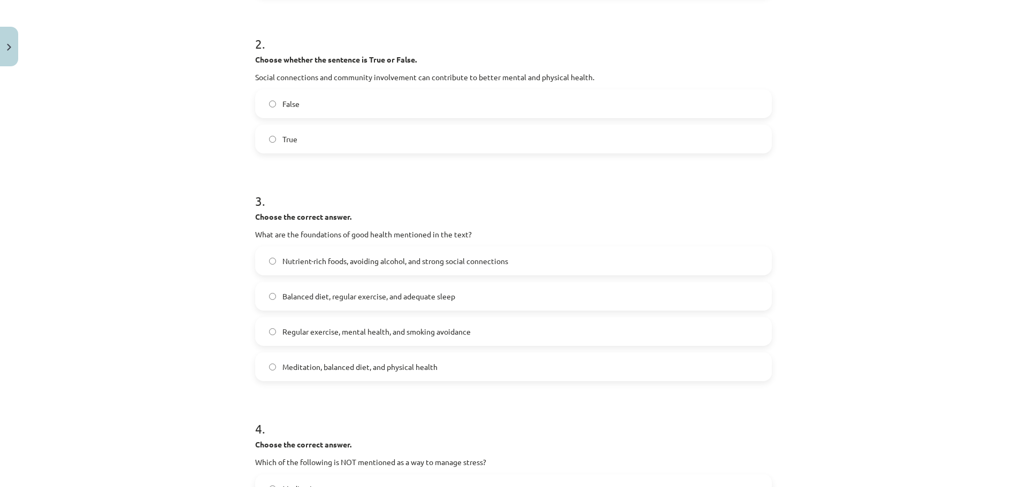
click at [398, 305] on label "Balanced diet, regular exercise, and adequate sleep" at bounding box center [513, 296] width 514 height 27
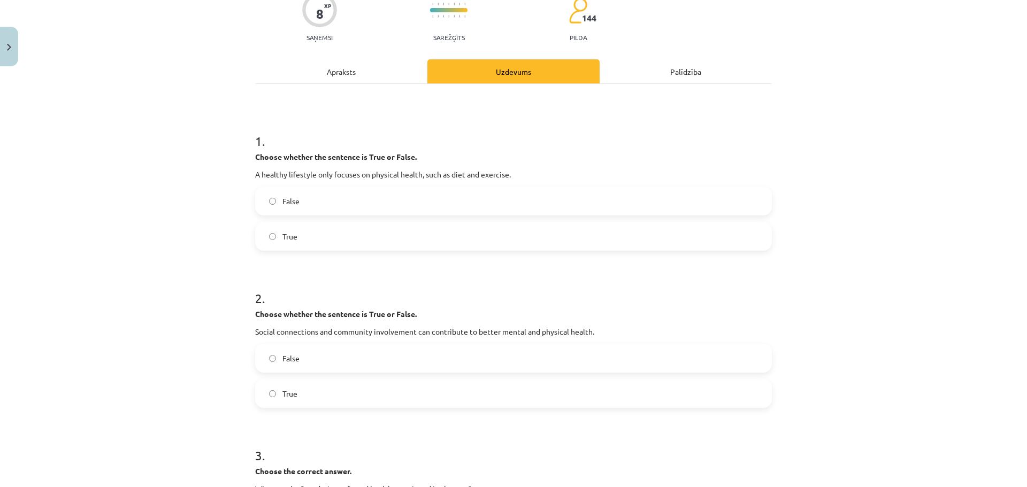
scroll to position [96, 0]
click at [344, 72] on div "Apraksts" at bounding box center [341, 73] width 172 height 24
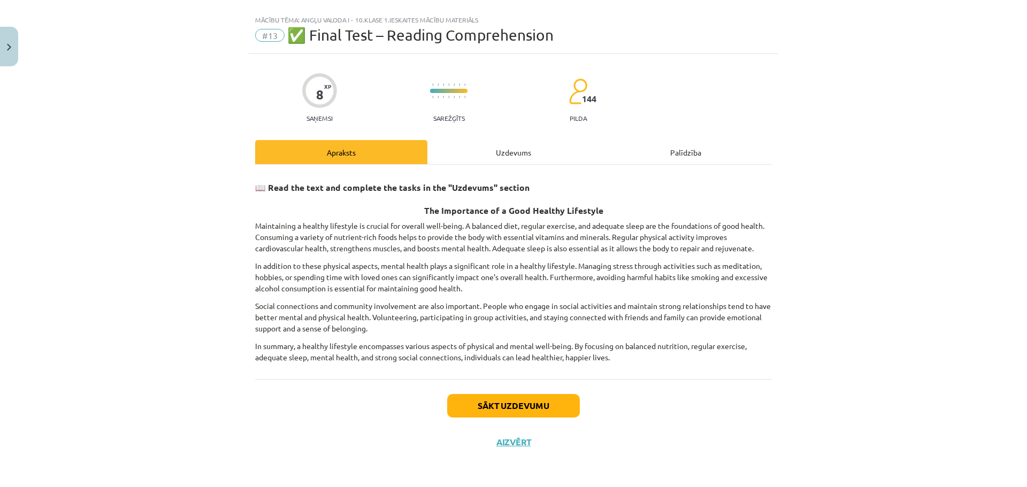
scroll to position [16, 0]
click at [465, 181] on h3 "📖 Read the text and complete the tasks in the "Uzdevums" section" at bounding box center [513, 185] width 517 height 20
click at [500, 154] on div "Uzdevums" at bounding box center [513, 153] width 172 height 24
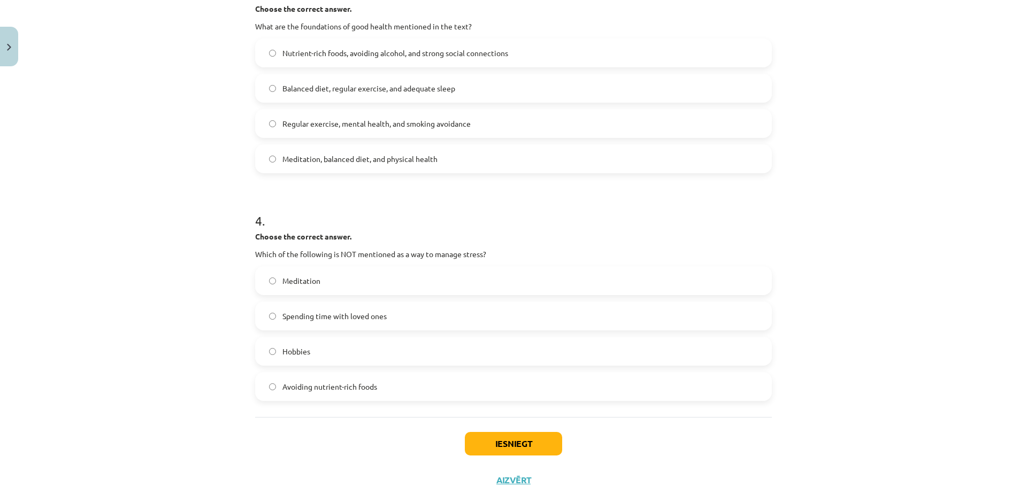
scroll to position [569, 0]
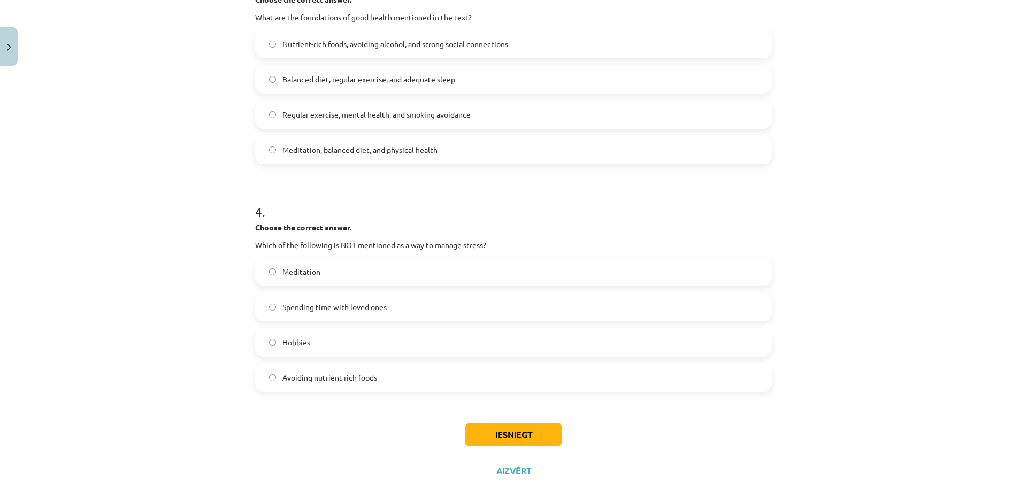
click at [282, 379] on span "Avoiding nutrient-rich foods" at bounding box center [329, 377] width 95 height 11
click at [487, 433] on button "Iesniegt" at bounding box center [513, 435] width 97 height 24
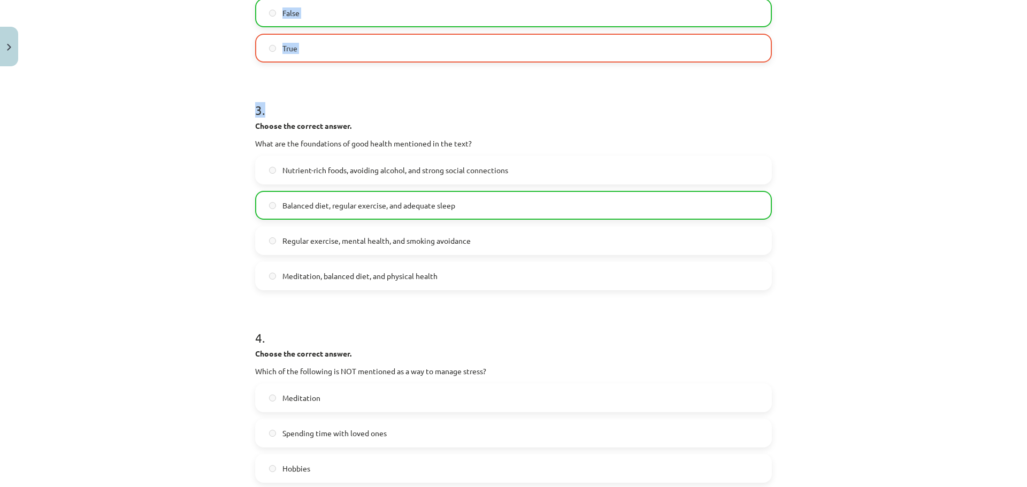
scroll to position [633, 0]
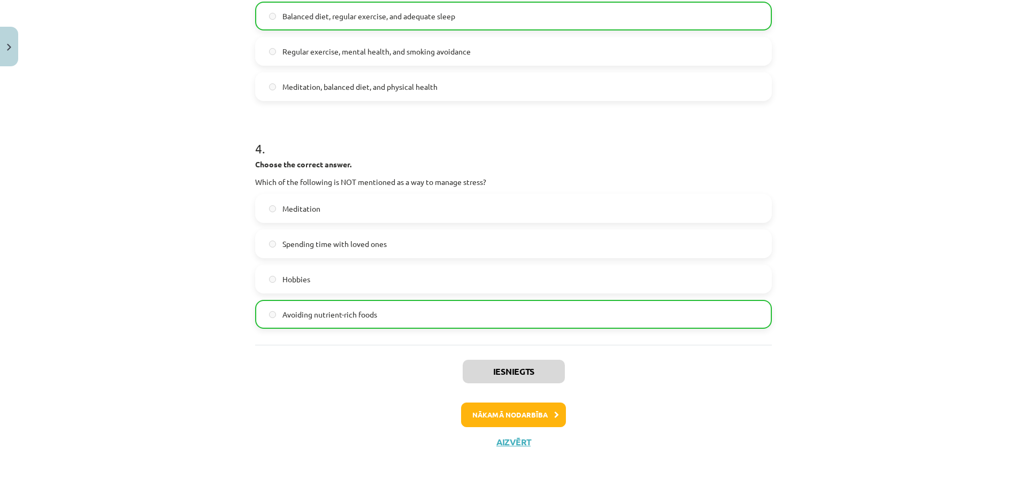
drag, startPoint x: 1015, startPoint y: 294, endPoint x: 1024, endPoint y: 512, distance: 218.4
click at [1024, 487] on html "0 Dāvanas 104 mP 112 xp Māris Kalniņš Sākums Aktuāli Kā mācīties eSKOLĀ Kontakt…" at bounding box center [513, 243] width 1027 height 487
click at [522, 416] on button "Nākamā nodarbība" at bounding box center [513, 415] width 105 height 25
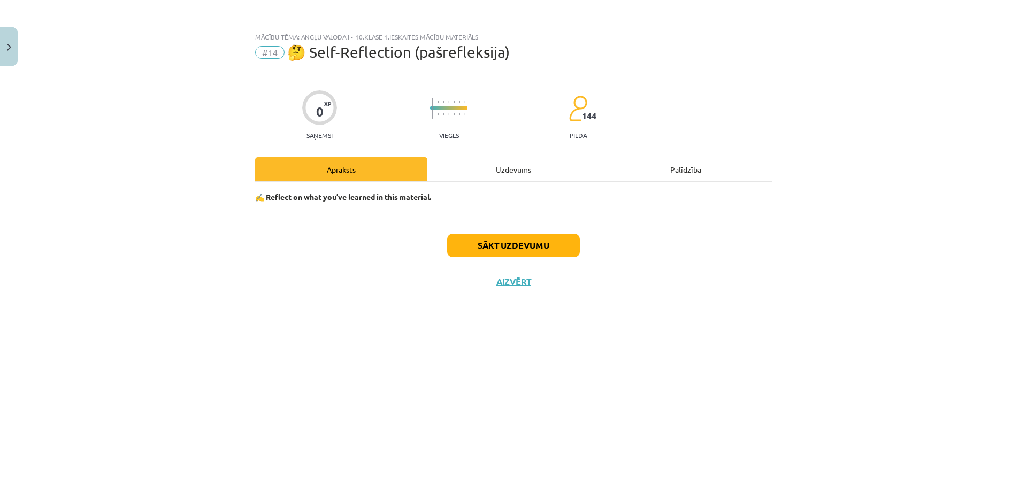
click at [759, 323] on div "0 XP Saņemsi Viegls 144 pilda Apraksts Uzdevums Palīdzība ✍️ Reflect on what yo…" at bounding box center [513, 265] width 529 height 389
click at [536, 243] on button "Sākt uzdevumu" at bounding box center [513, 246] width 133 height 24
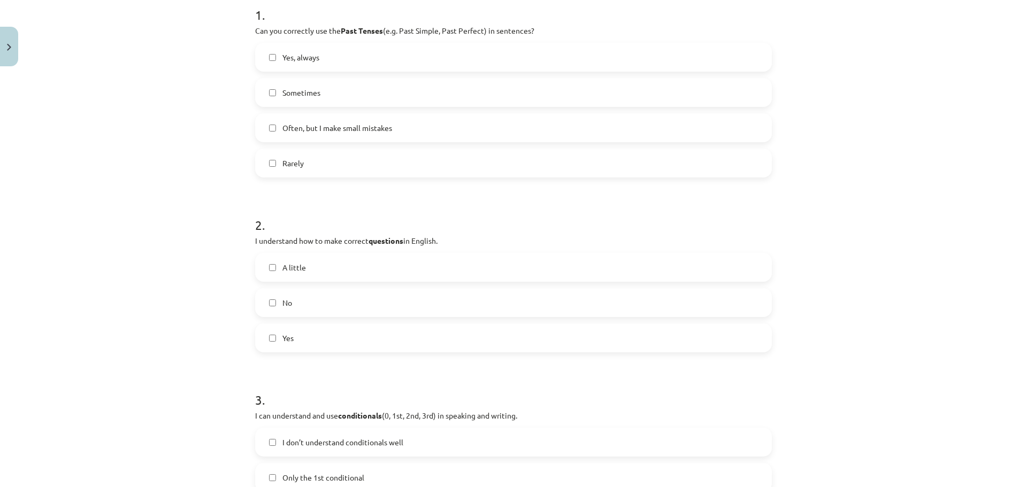
scroll to position [226, 0]
click at [269, 269] on label "A little" at bounding box center [513, 265] width 514 height 27
drag, startPoint x: 1018, startPoint y: 97, endPoint x: 1026, endPoint y: 104, distance: 11.0
click at [1026, 104] on div "Mācību tēma: Angļu valoda i - 10.klase 1.ieskaites mācību materiāls #14 🤔 Self-…" at bounding box center [513, 243] width 1027 height 487
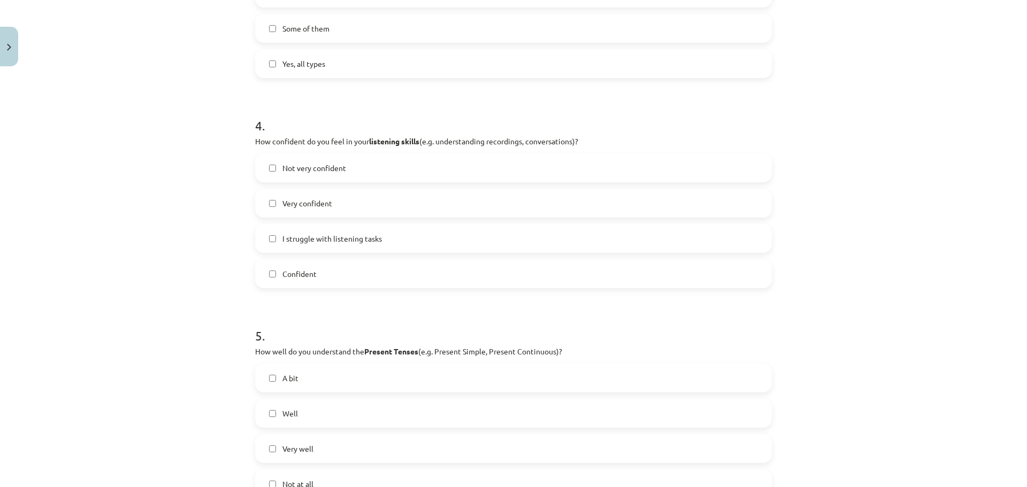
scroll to position [707, 0]
click at [298, 172] on span "Not very confident" at bounding box center [314, 169] width 64 height 11
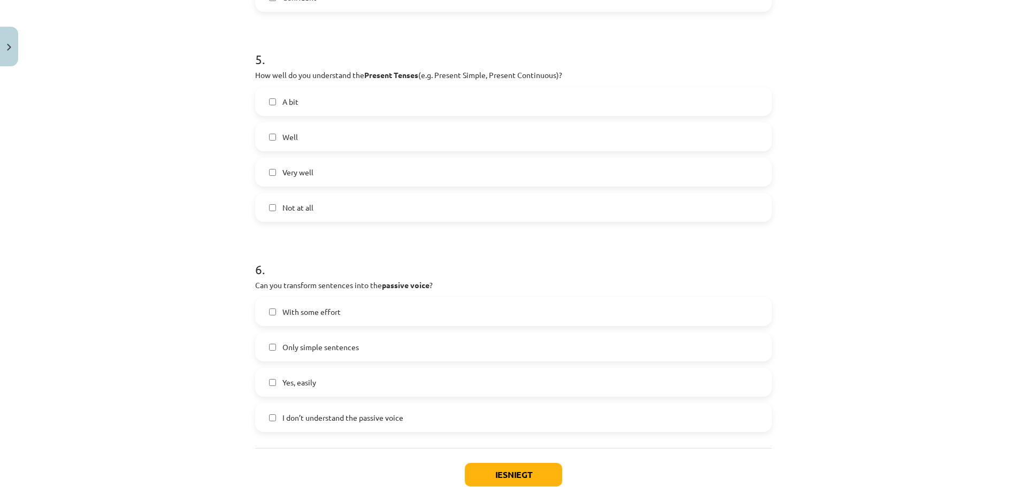
scroll to position [1054, 0]
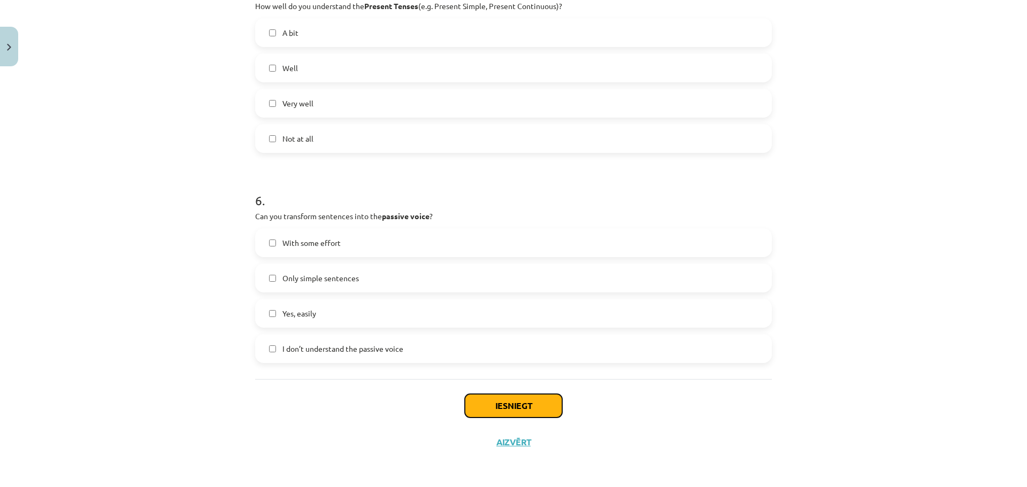
click at [522, 406] on button "Iesniegt" at bounding box center [513, 406] width 97 height 24
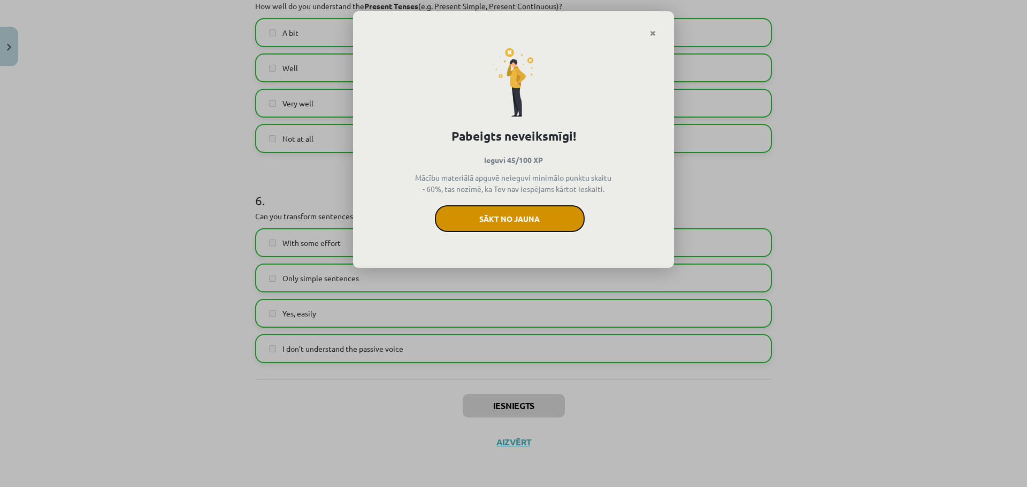
click at [519, 225] on button "Sākt no jauna" at bounding box center [510, 218] width 150 height 27
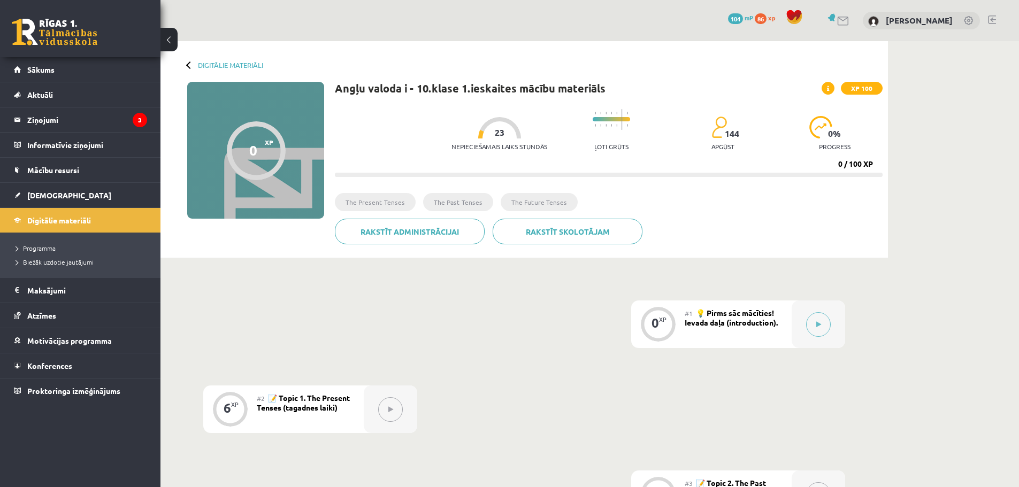
scroll to position [1, 0]
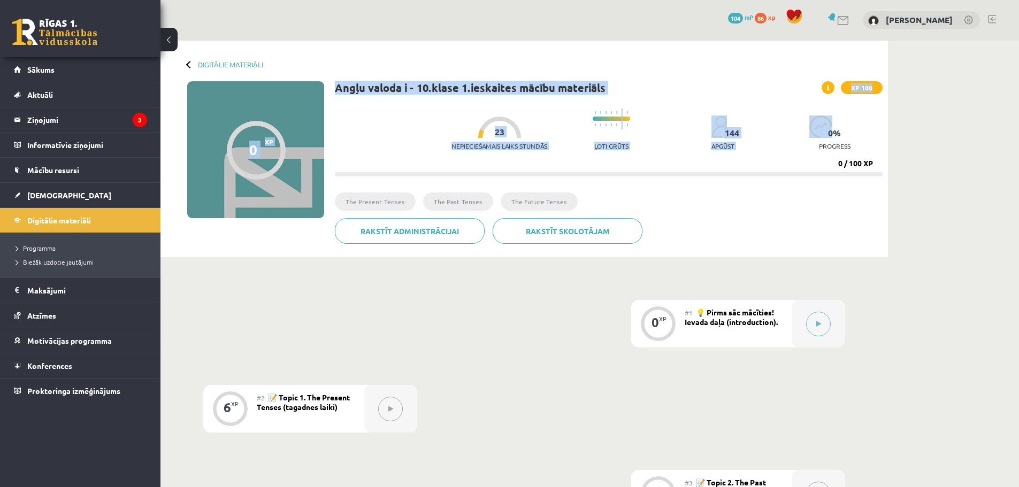
drag, startPoint x: 952, startPoint y: 99, endPoint x: 968, endPoint y: 53, distance: 48.5
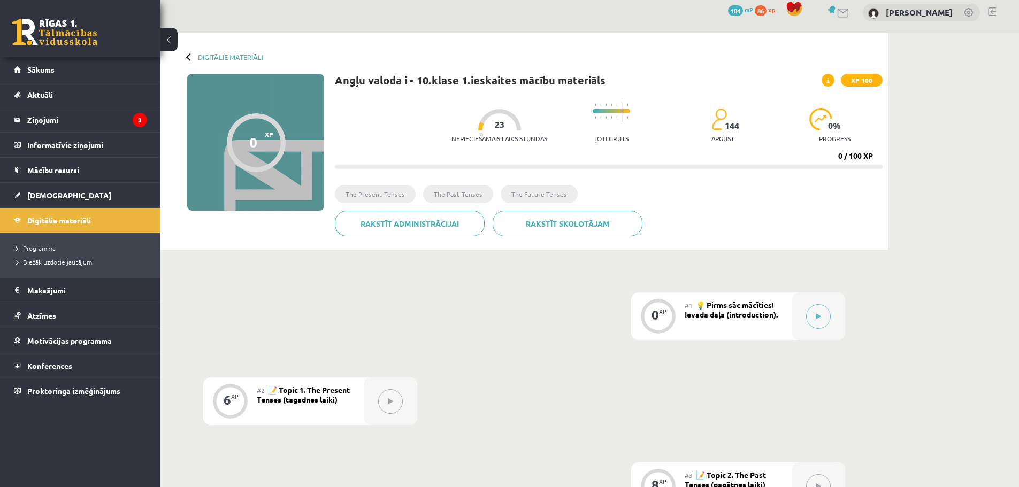
scroll to position [0, 0]
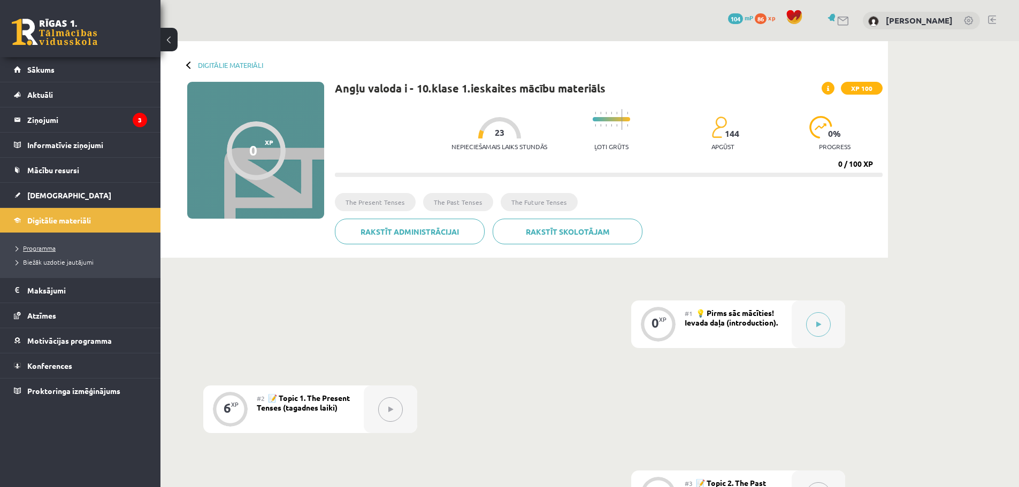
click at [50, 243] on link "Programma" at bounding box center [83, 248] width 134 height 10
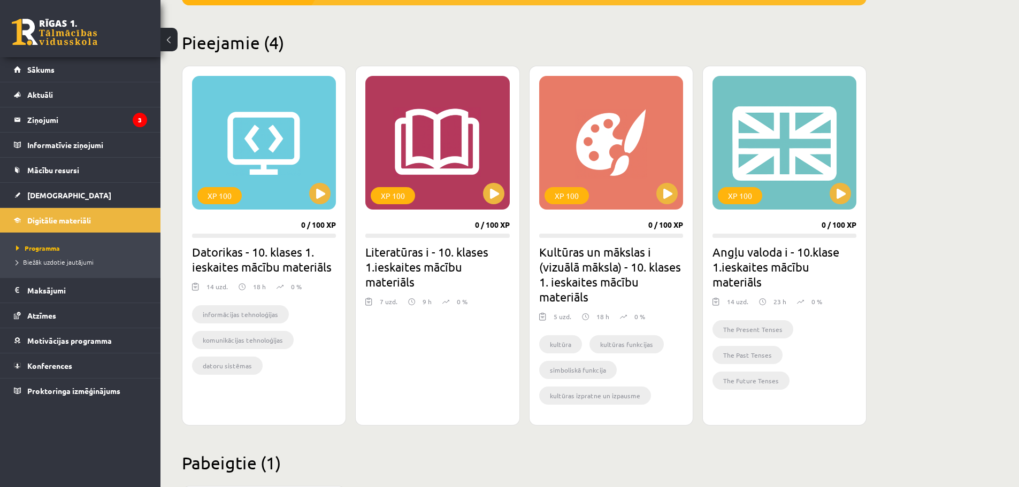
scroll to position [240, 0]
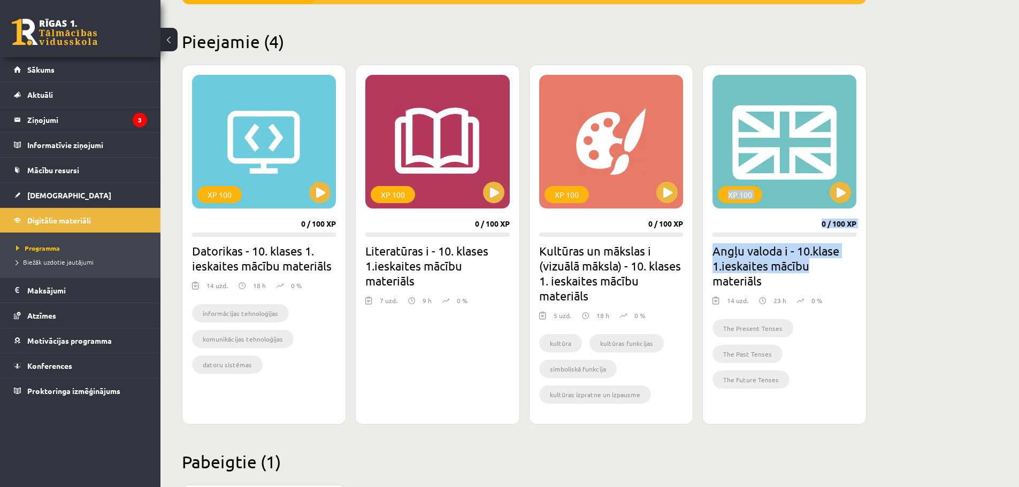
drag, startPoint x: 939, startPoint y: 264, endPoint x: 710, endPoint y: 91, distance: 287.1
click at [710, 91] on div "Mana statistika 86 Nopelnītie punkti 1 Apgūtās tēmas 8 Izpildīti uzdevumi 27 Ne…" at bounding box center [589, 288] width 858 height 975
